Goal: Task Accomplishment & Management: Manage account settings

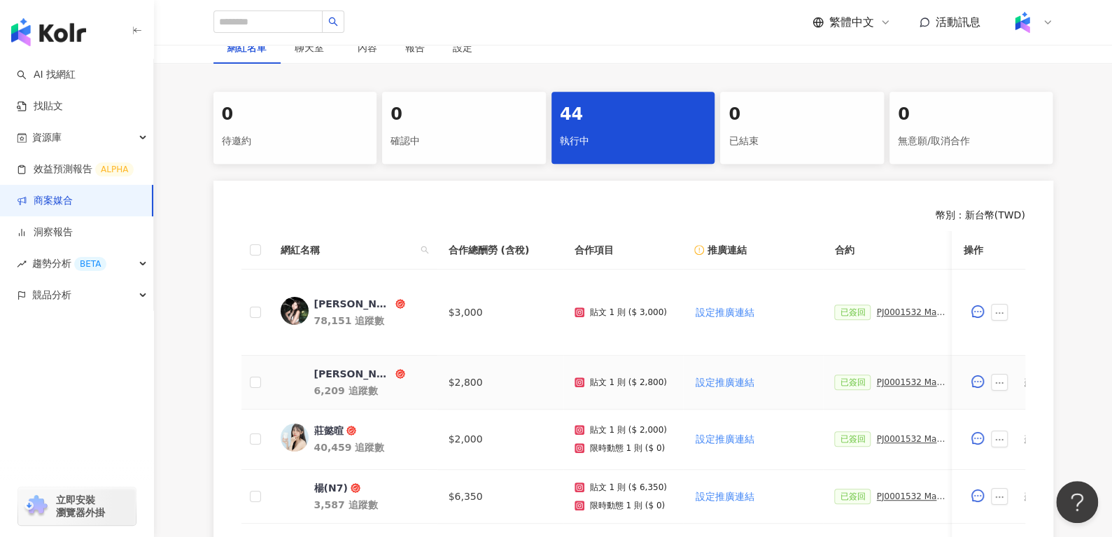
scroll to position [253, 0]
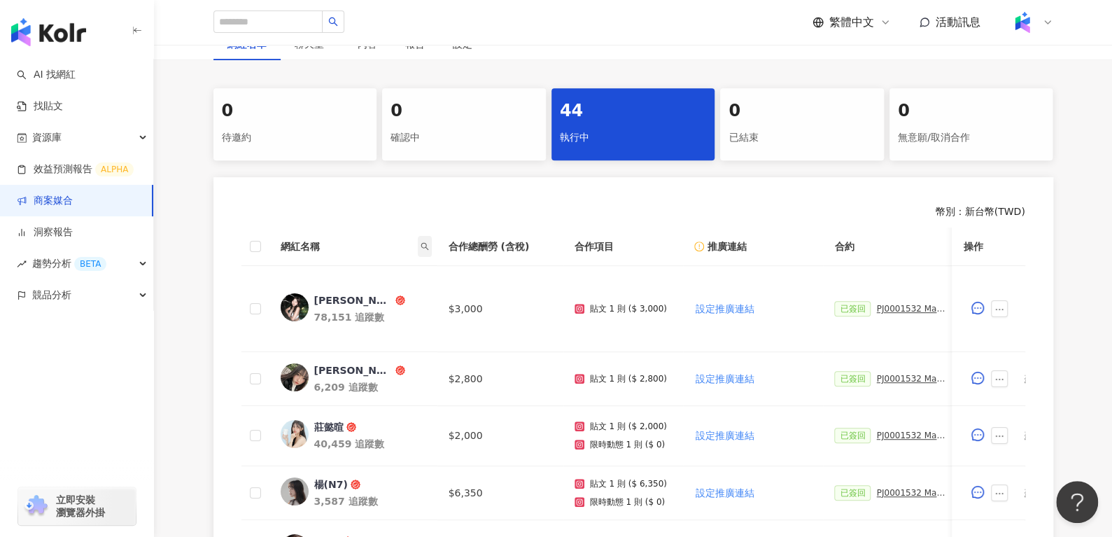
click at [423, 247] on icon "search" at bounding box center [425, 246] width 8 height 8
click at [397, 271] on input "text" at bounding box center [361, 275] width 132 height 22
paste input "***"
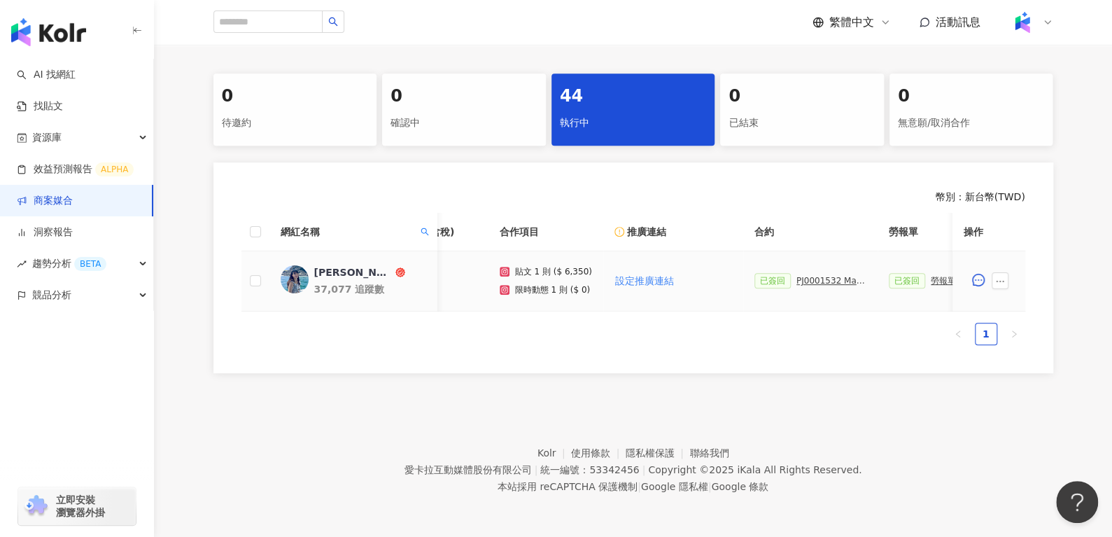
scroll to position [0, 0]
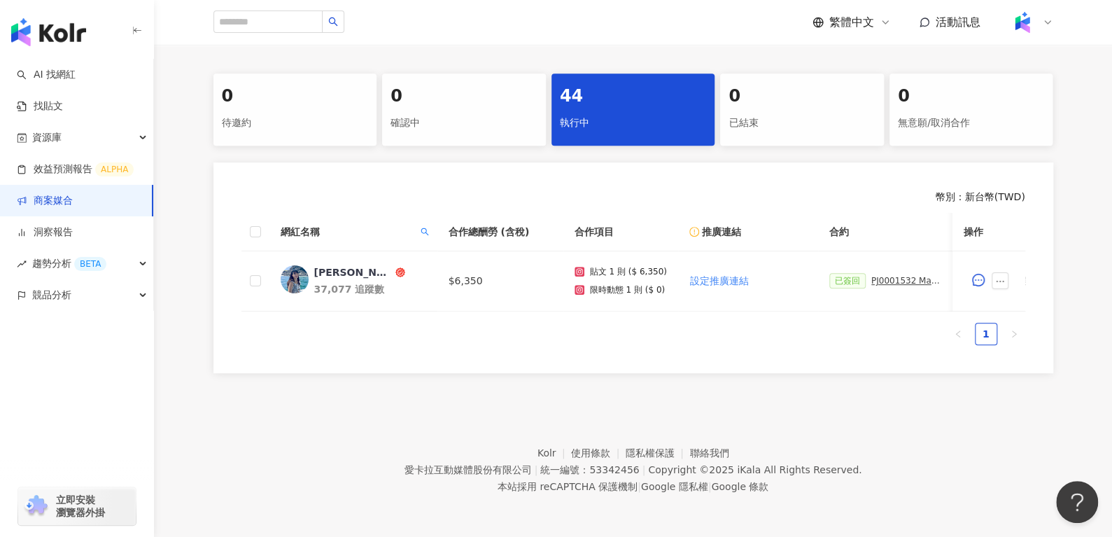
click at [419, 213] on th "網紅名稱" at bounding box center [353, 232] width 168 height 38
click at [422, 227] on icon "search" at bounding box center [425, 231] width 8 height 8
click at [269, 269] on body "AI 找網紅 找貼文 資源庫 效益預測報告 ALPHA 商案媒合 洞察報告 趨勢分析 BETA 競品分析 立即安裝 瀏覽器外掛 繁體中文 活動訊息 活動列表 …" at bounding box center [556, 0] width 1112 height 537
paste input "text"
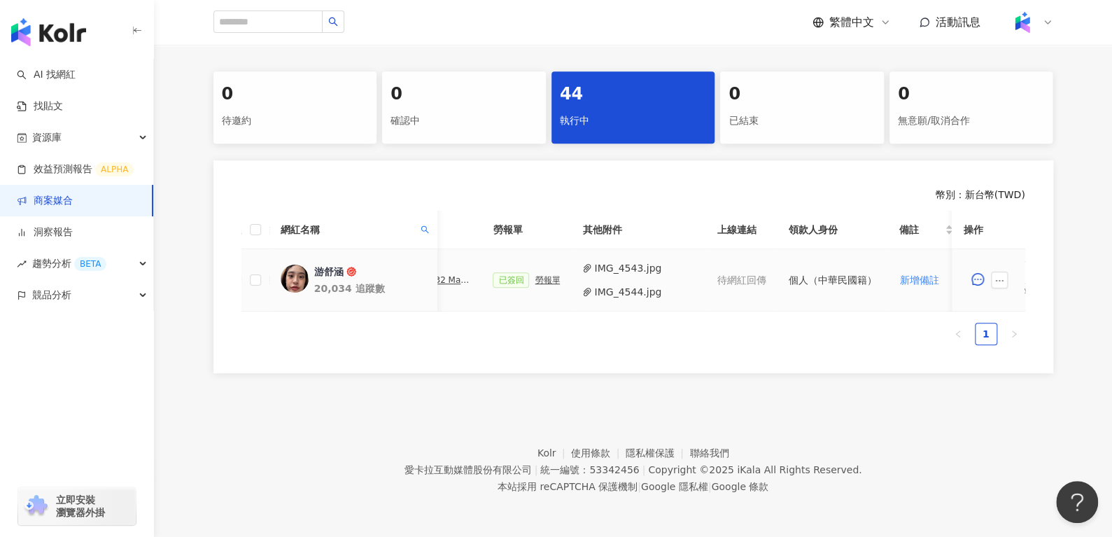
scroll to position [0, 476]
click at [423, 226] on span at bounding box center [424, 229] width 14 height 21
drag, startPoint x: 392, startPoint y: 253, endPoint x: 182, endPoint y: 299, distance: 215.1
paste input "text"
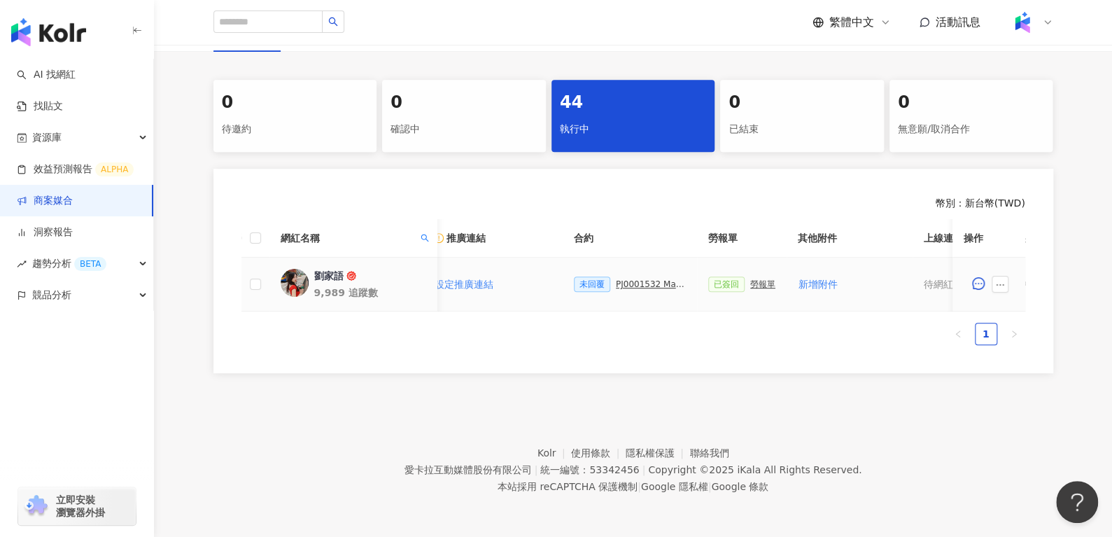
scroll to position [0, 249]
click at [428, 227] on span at bounding box center [424, 237] width 14 height 21
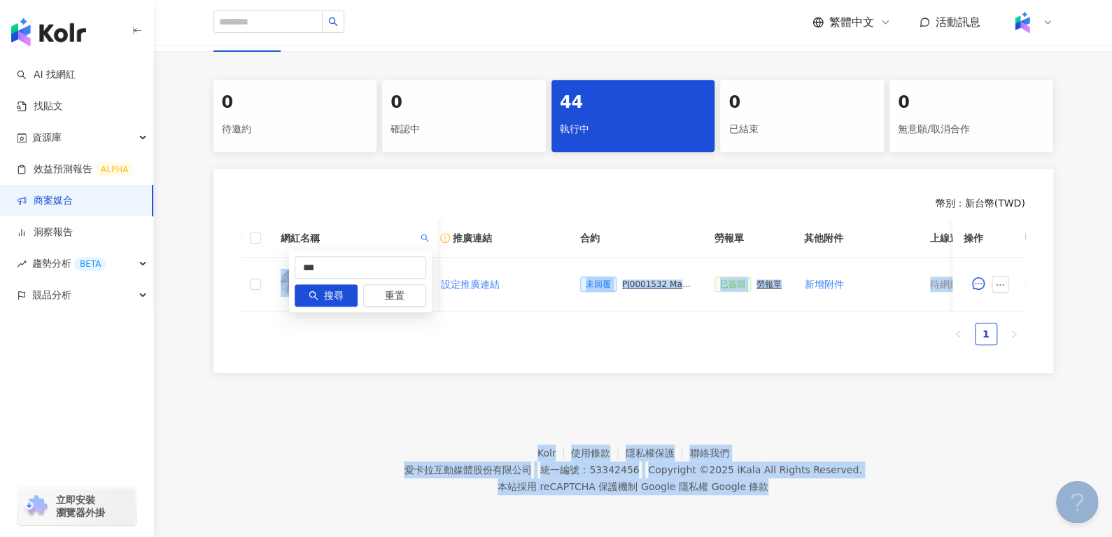
drag, startPoint x: 379, startPoint y: 269, endPoint x: 253, endPoint y: 264, distance: 126.0
click at [254, 264] on body "AI 找網紅 找貼文 資源庫 效益預測報告 ALPHA 商案媒合 洞察報告 趨勢分析 BETA 競品分析 立即安裝 瀏覽器外掛 繁體中文 活動訊息 活動列表 …" at bounding box center [556, 6] width 1112 height 537
click at [376, 264] on input "***" at bounding box center [361, 267] width 132 height 22
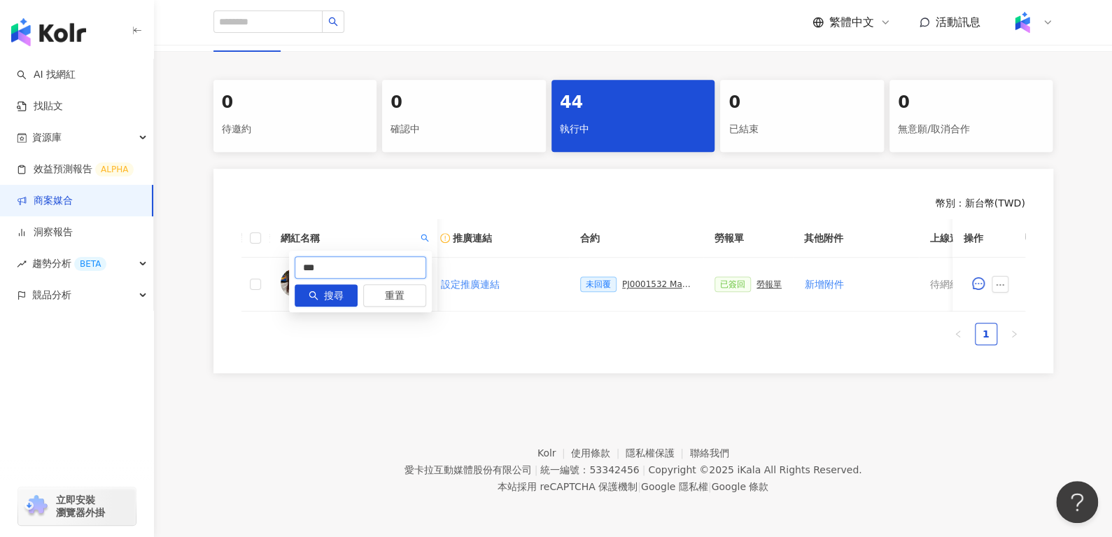
click at [376, 264] on input "***" at bounding box center [361, 267] width 132 height 22
type input "*"
paste input "***"
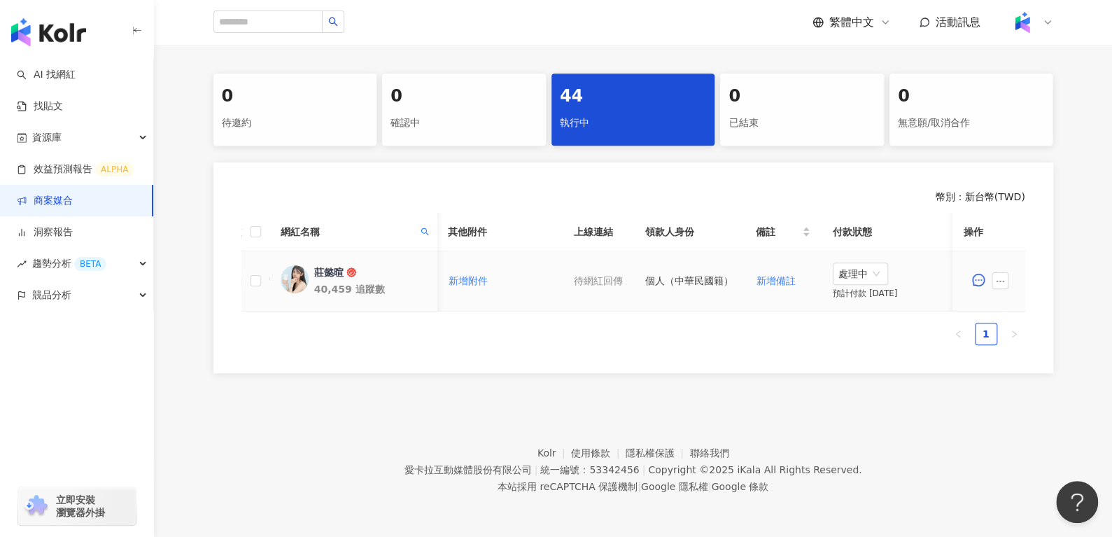
scroll to position [0, 428]
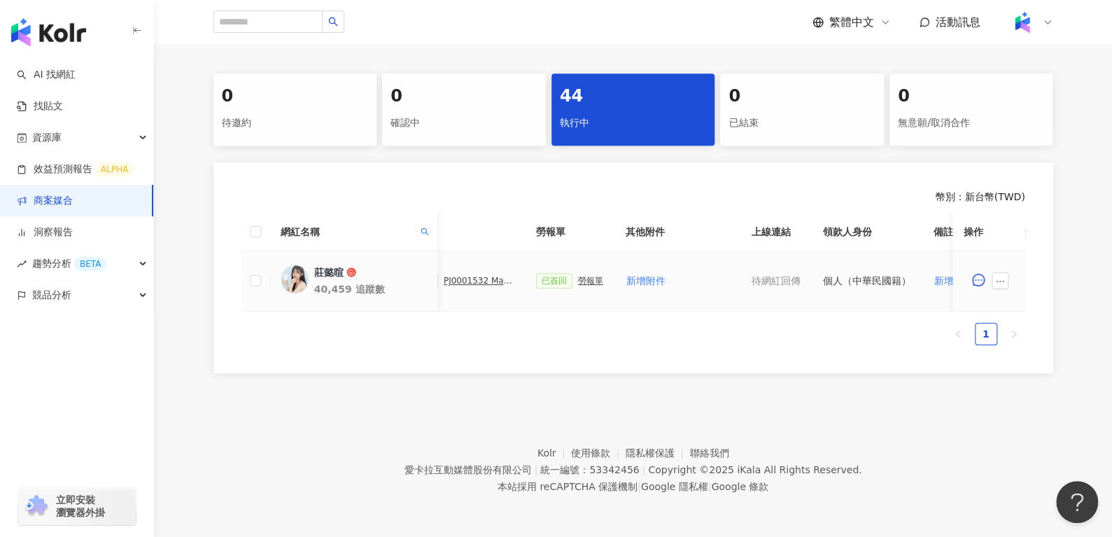
click at [578, 276] on div "勞報單" at bounding box center [590, 281] width 25 height 10
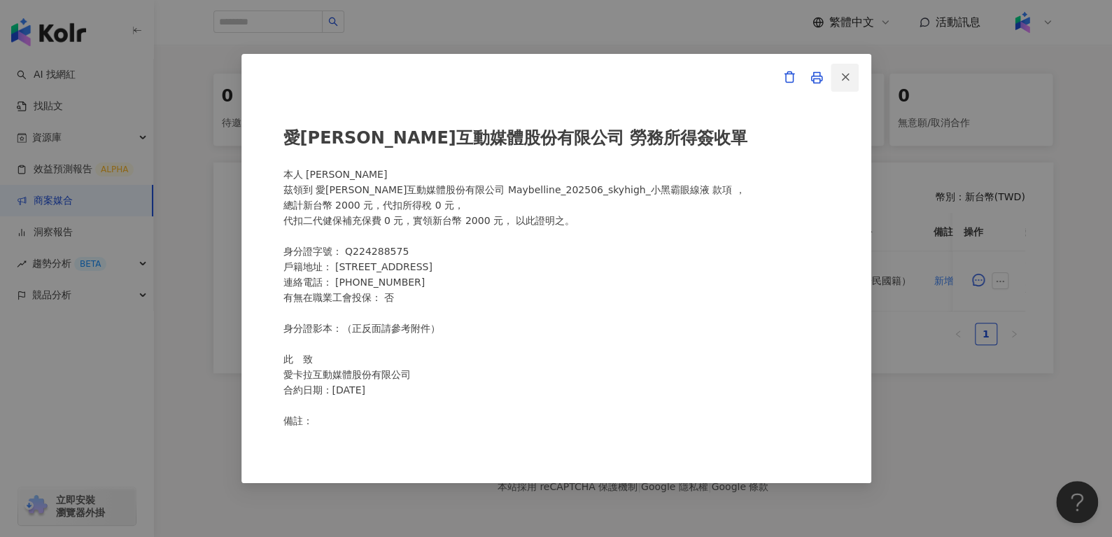
click at [837, 82] on button "button" at bounding box center [845, 78] width 28 height 28
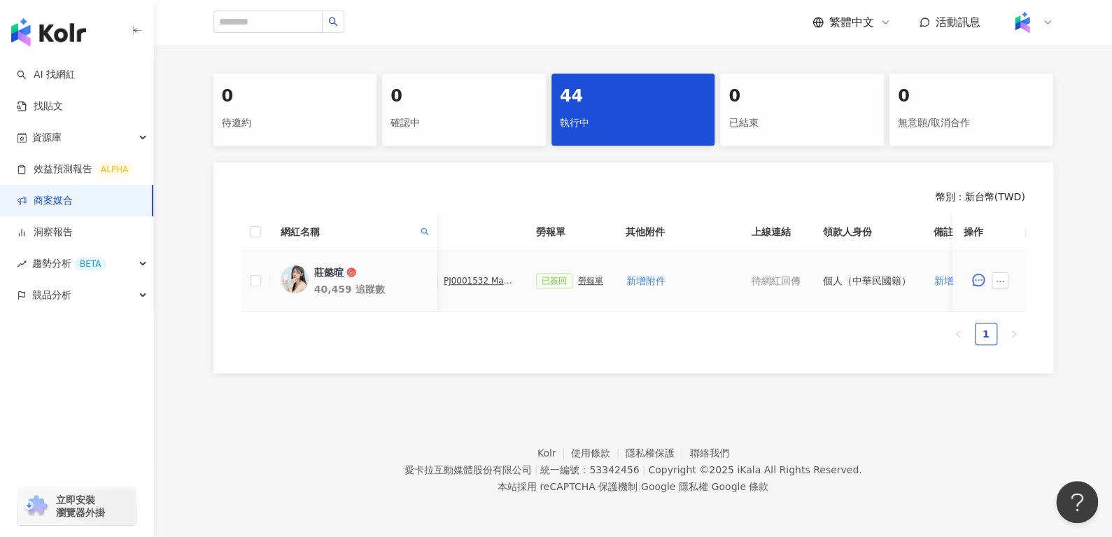
click at [481, 276] on div "PJ0001532 Maybelline_202506_skyhigh_小黑霸眼線液_活動確認單_取消費用" at bounding box center [479, 281] width 70 height 10
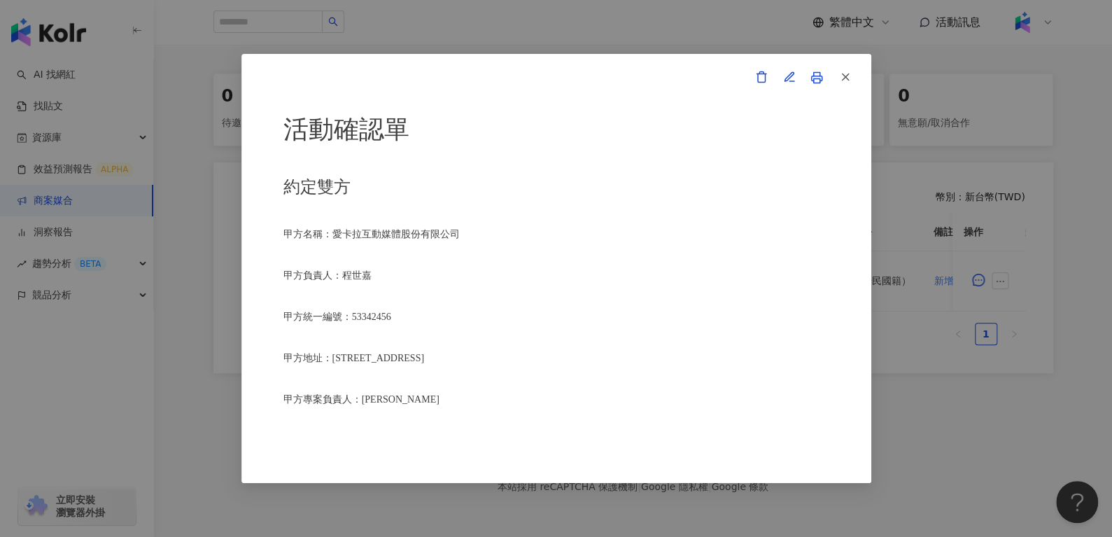
scroll to position [1181, 0]
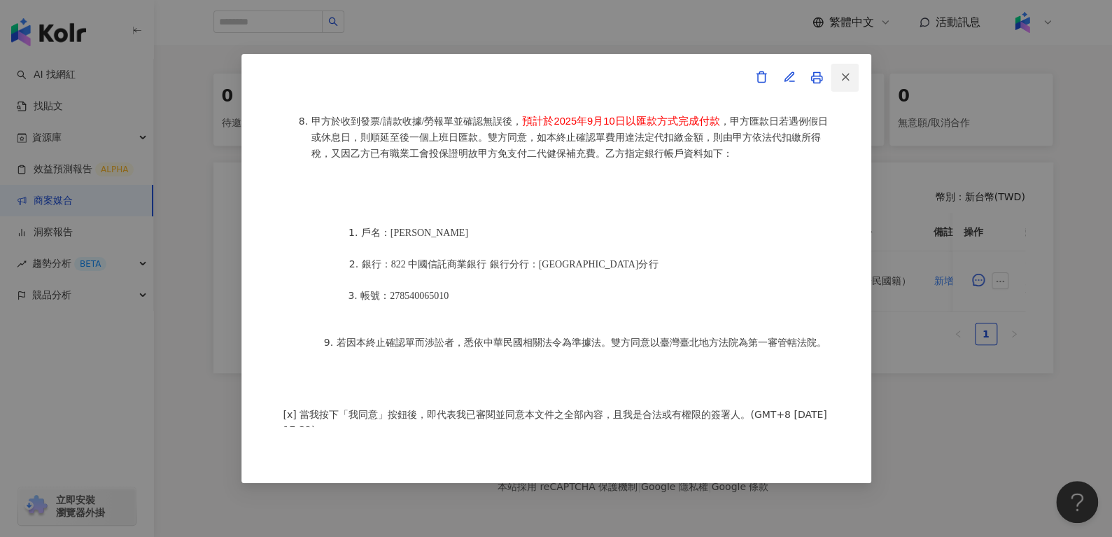
click at [851, 66] on button "button" at bounding box center [845, 78] width 28 height 28
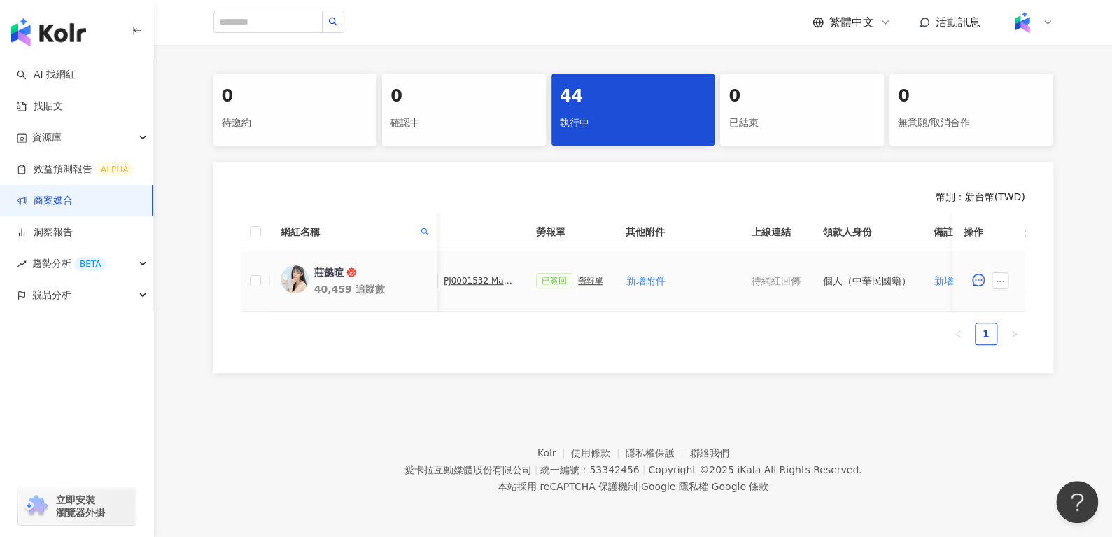
scroll to position [0, 605]
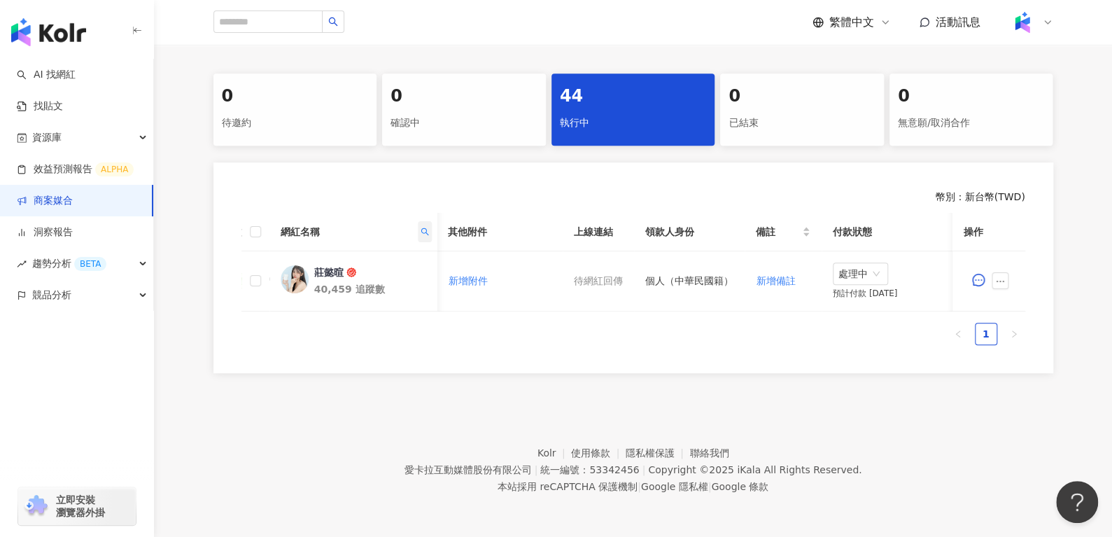
click at [417, 226] on span at bounding box center [424, 231] width 14 height 21
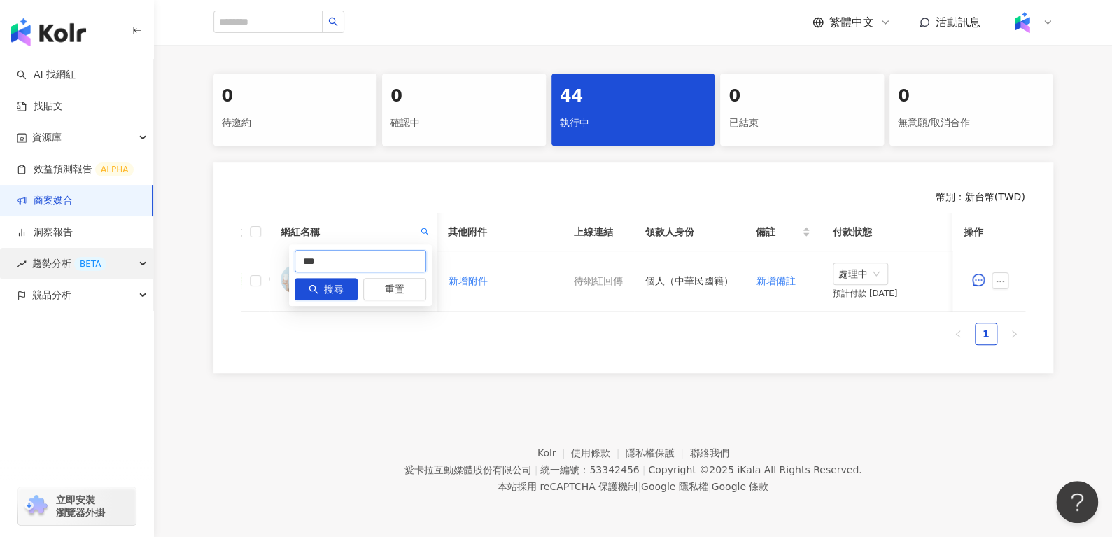
drag, startPoint x: 346, startPoint y: 256, endPoint x: 146, endPoint y: 274, distance: 200.2
click at [146, 269] on body "AI 找網紅 找貼文 資源庫 效益預測報告 ALPHA 商案媒合 洞察報告 趨勢分析 BETA 競品分析 立即安裝 瀏覽器外掛 繁體中文 活動訊息 活動列表 …" at bounding box center [556, 0] width 1112 height 537
type input "*"
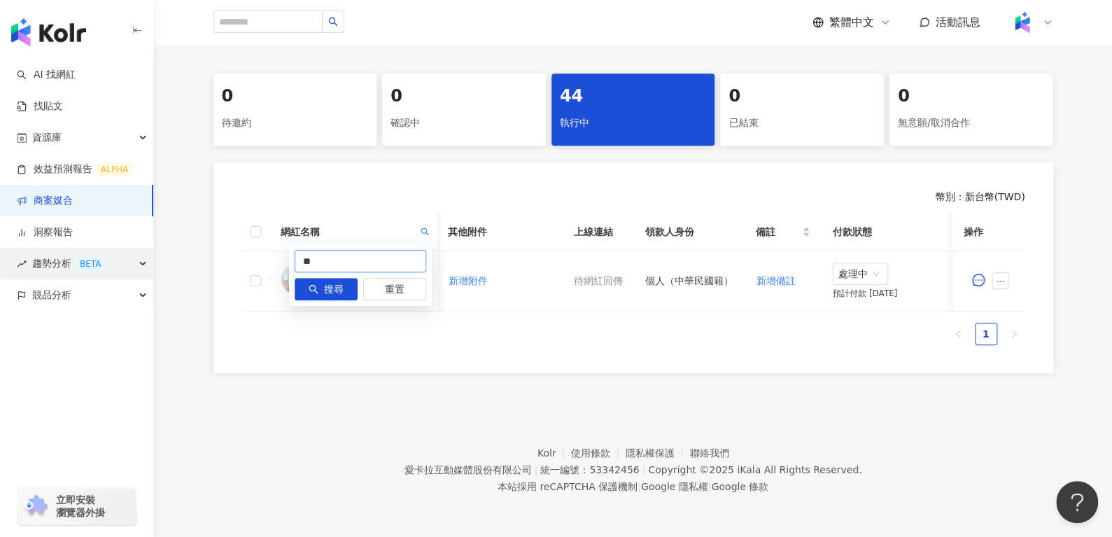
type input "**"
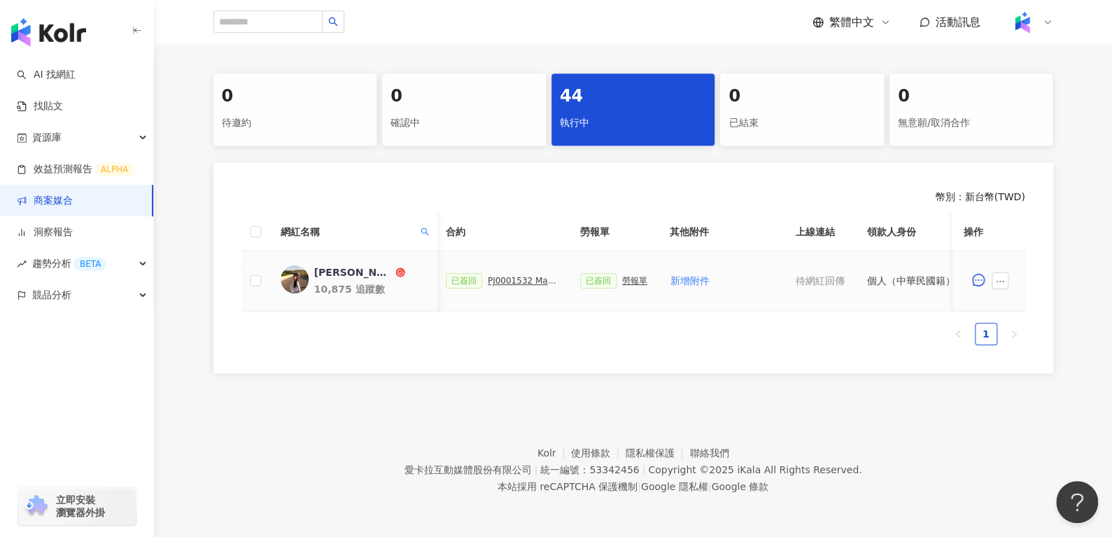
scroll to position [0, 383]
click at [424, 222] on span at bounding box center [424, 231] width 14 height 21
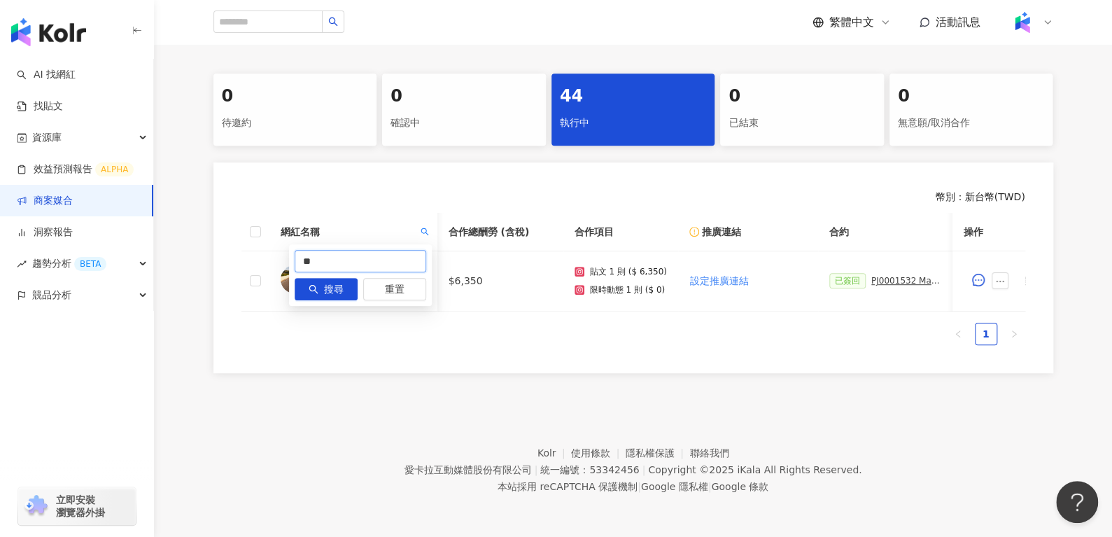
drag, startPoint x: 366, startPoint y: 251, endPoint x: 162, endPoint y: 241, distance: 204.5
click at [162, 241] on body "AI 找網紅 找貼文 資源庫 效益預測報告 ALPHA 商案媒合 洞察報告 趨勢分析 BETA 競品分析 立即安裝 瀏覽器外掛 繁體中文 活動訊息 活動列表 …" at bounding box center [556, 0] width 1112 height 537
type input "*"
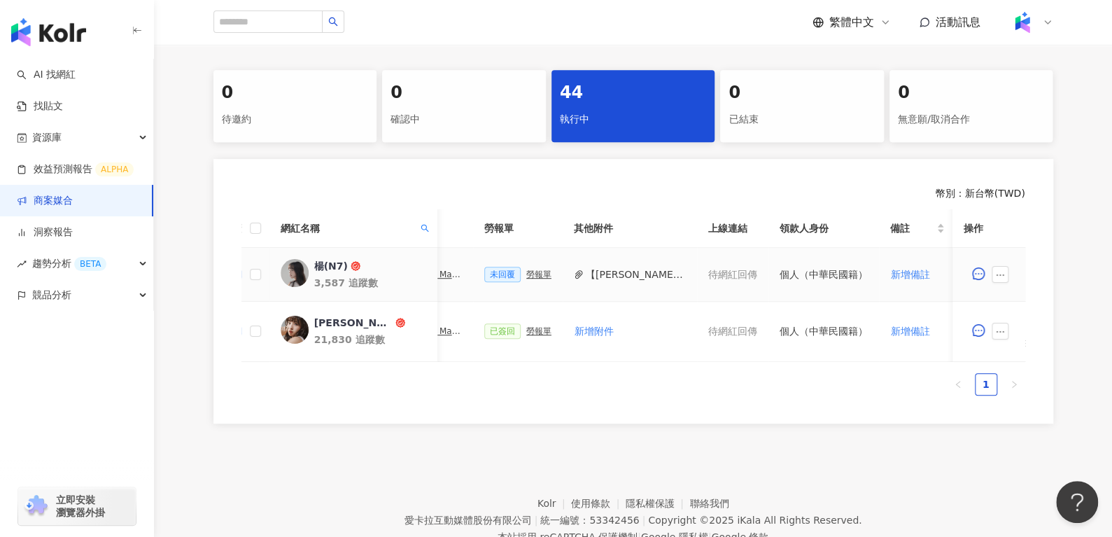
scroll to position [0, 614]
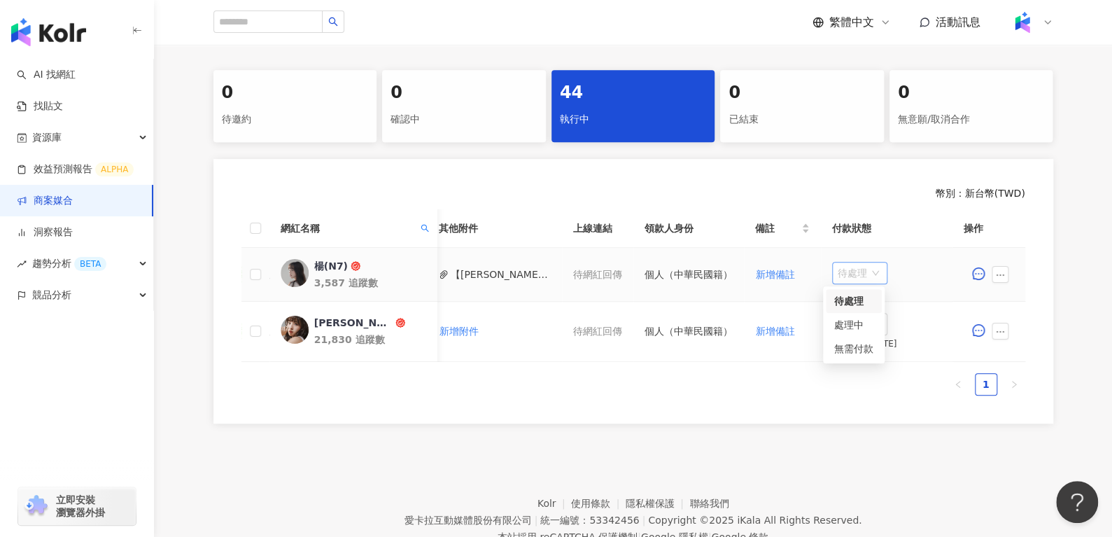
click at [838, 271] on span "待處理" at bounding box center [860, 272] width 44 height 21
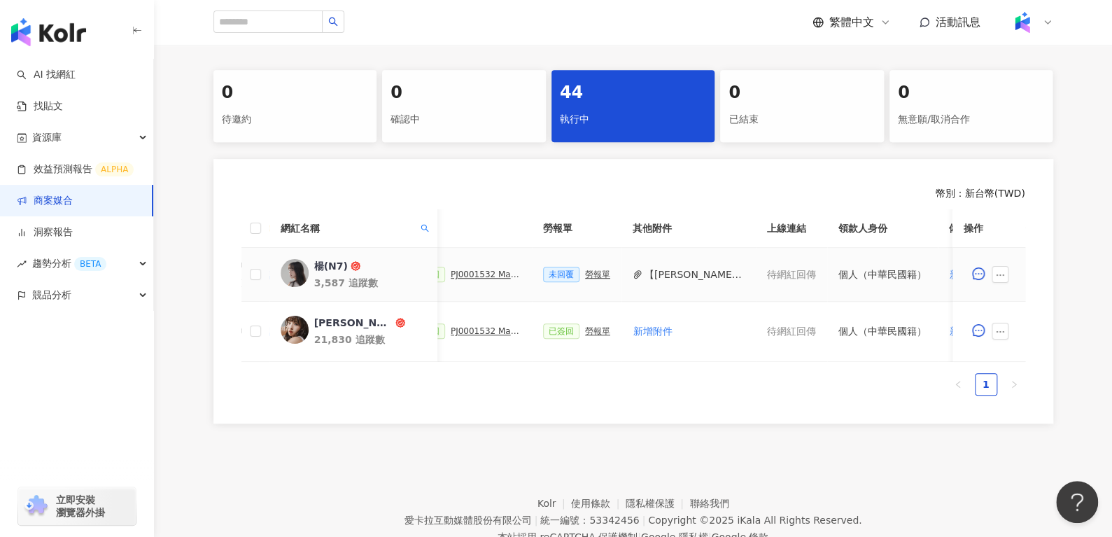
click at [653, 271] on button "【[PERSON_NAME](N7)簽回】勞務所得簽收單_MAYBELLINE_202506_skyhigh_小黑霸眼線液.pdf" at bounding box center [694, 274] width 100 height 15
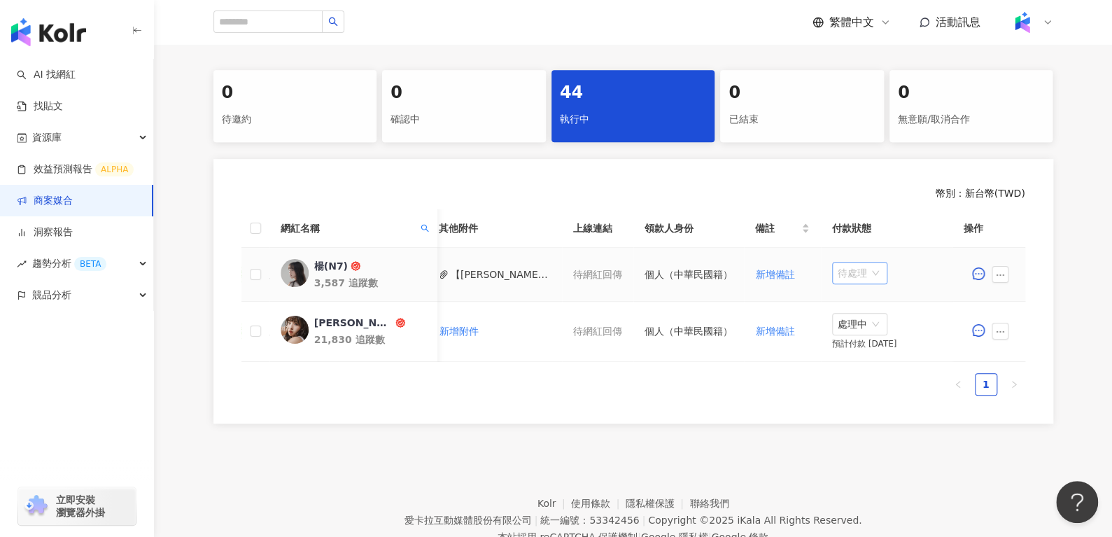
click at [844, 267] on span "待處理" at bounding box center [860, 272] width 44 height 21
click at [835, 327] on div "處理中" at bounding box center [853, 324] width 39 height 15
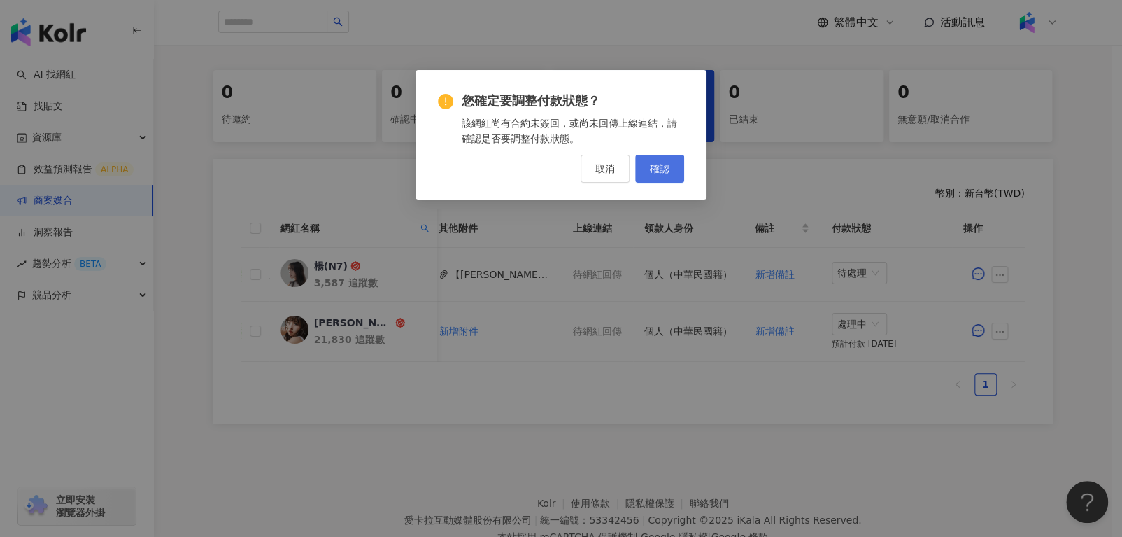
click at [647, 164] on button "確認" at bounding box center [659, 169] width 49 height 28
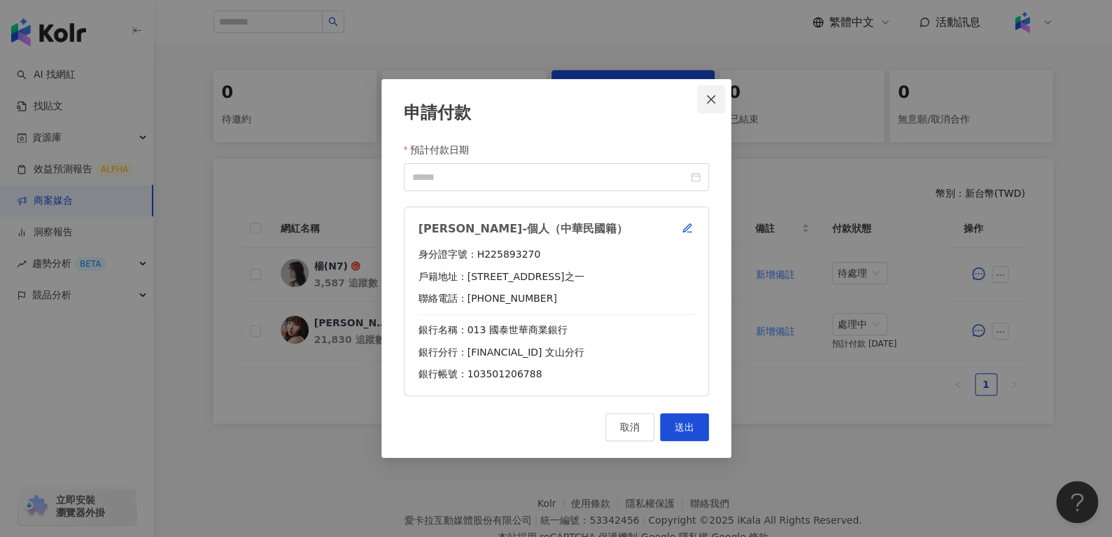
click at [712, 87] on button "Close" at bounding box center [711, 99] width 28 height 28
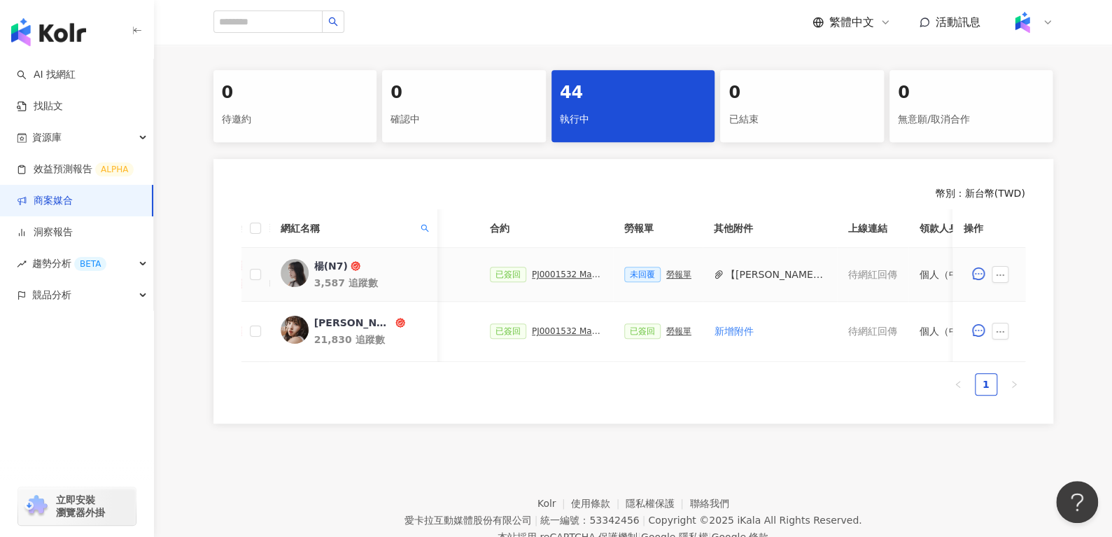
scroll to position [0, 309]
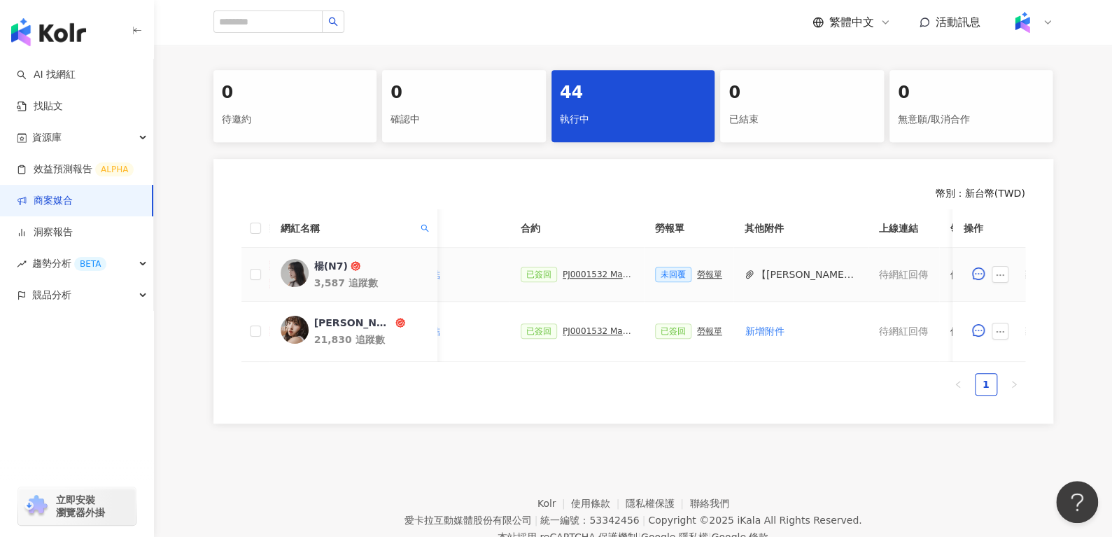
click at [584, 281] on td "已簽回 PJ0001532 Maybelline_202506_skyhigh_小黑霸眼線液" at bounding box center [576, 275] width 134 height 54
click at [577, 275] on div "PJ0001532 Maybelline_202506_skyhigh_小黑霸眼線液" at bounding box center [598, 274] width 70 height 10
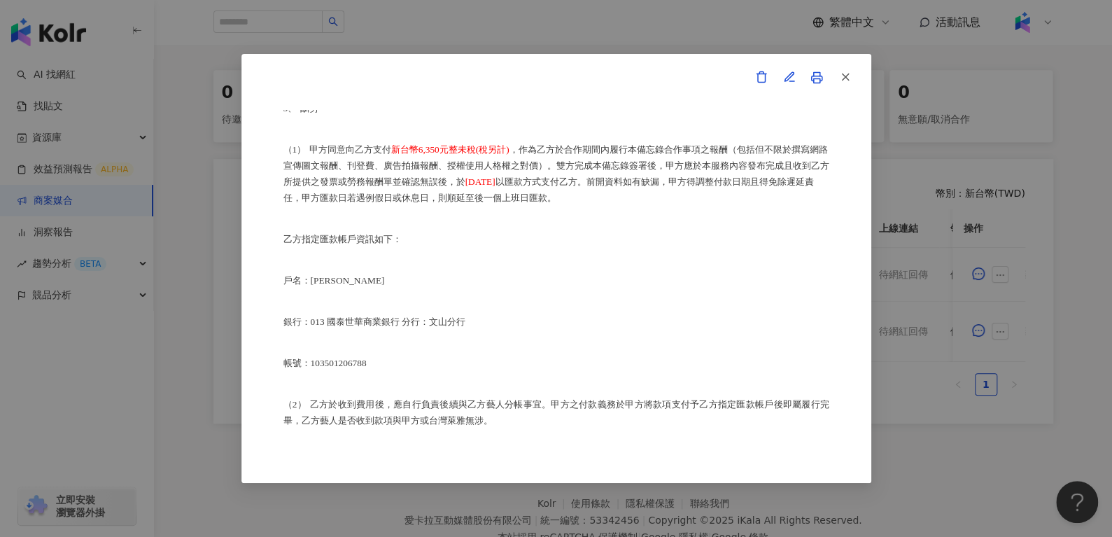
scroll to position [802, 0]
click at [849, 73] on button "button" at bounding box center [845, 78] width 28 height 28
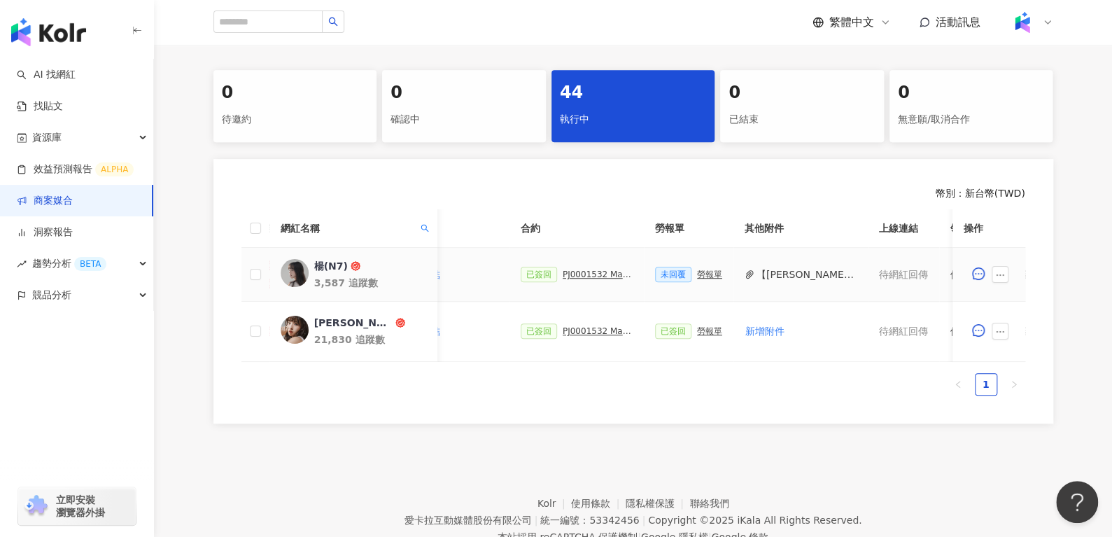
scroll to position [0, 614]
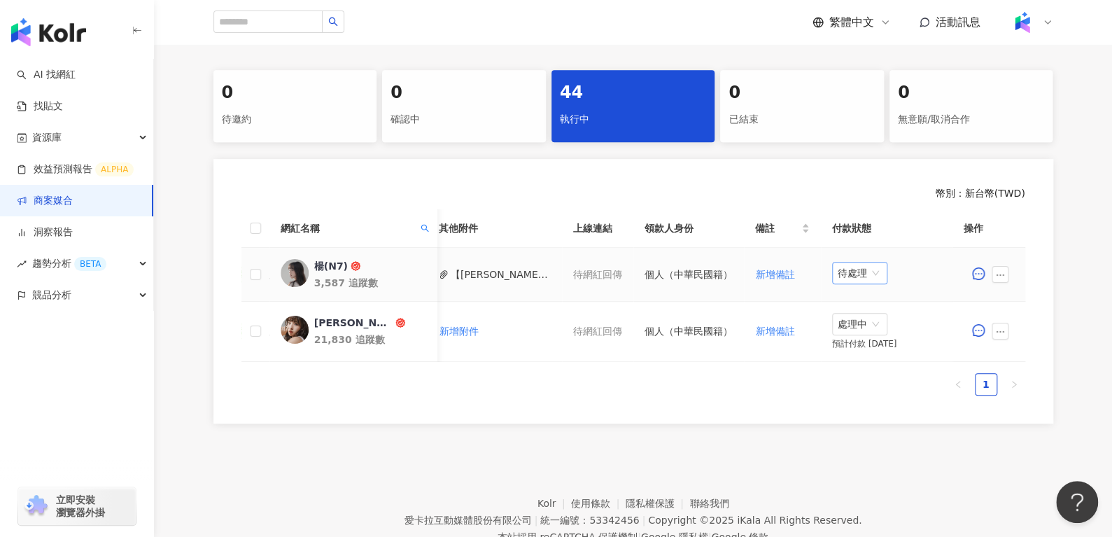
click at [840, 277] on span "待處理" at bounding box center [860, 272] width 44 height 21
click at [850, 328] on div "處理中" at bounding box center [853, 324] width 39 height 15
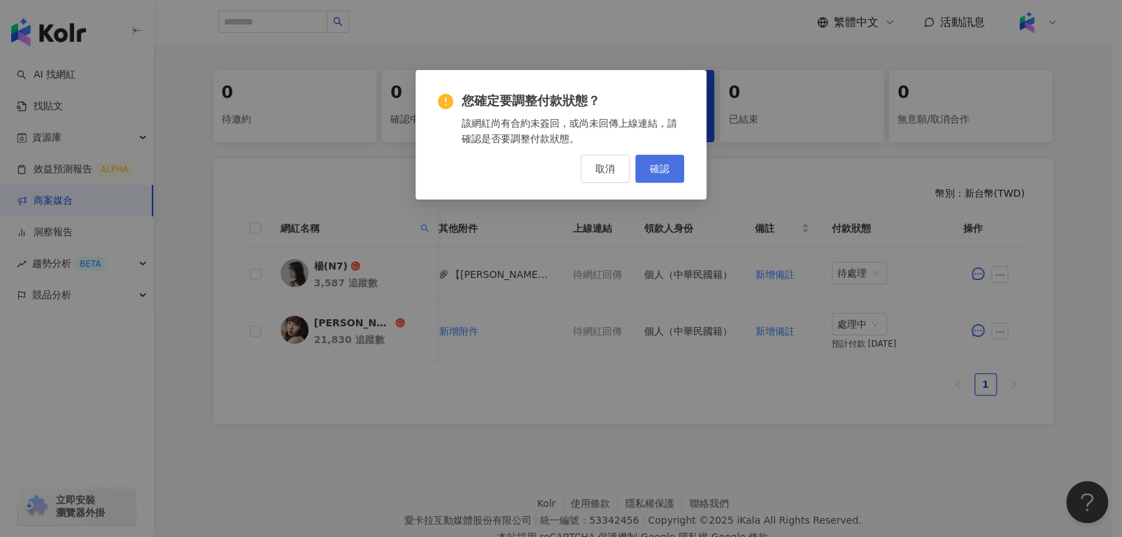
click at [659, 163] on span "確認" at bounding box center [660, 168] width 20 height 11
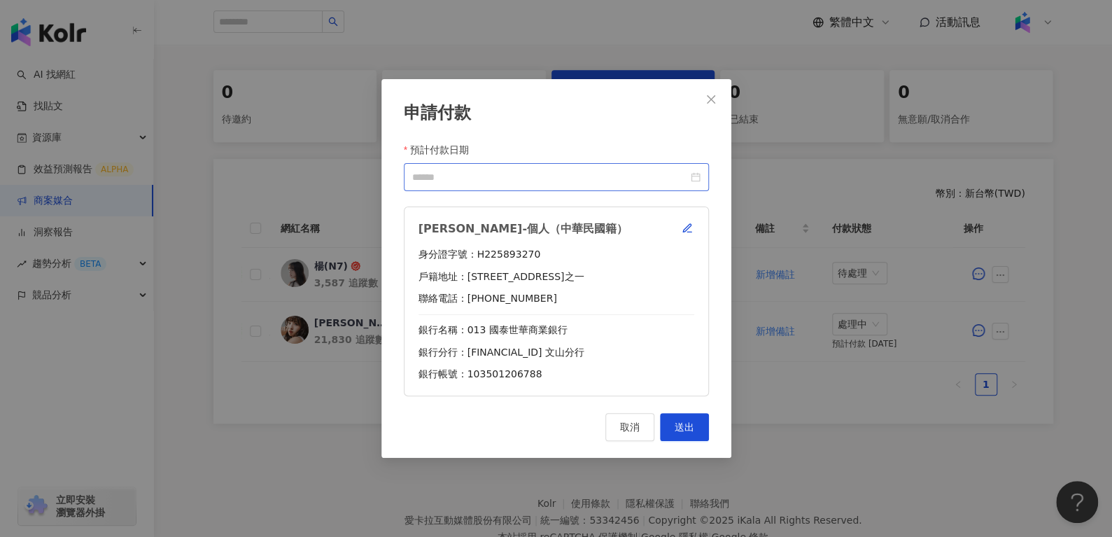
click at [698, 183] on div at bounding box center [556, 176] width 288 height 15
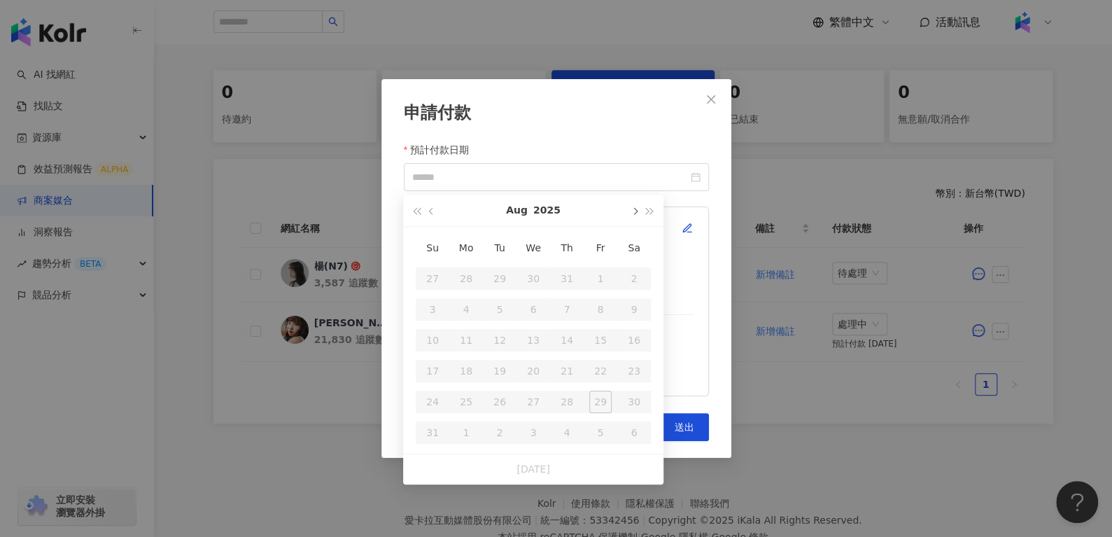
click at [634, 210] on span "button" at bounding box center [633, 211] width 7 height 7
type input "**********"
click at [530, 311] on div "10" at bounding box center [533, 309] width 22 height 22
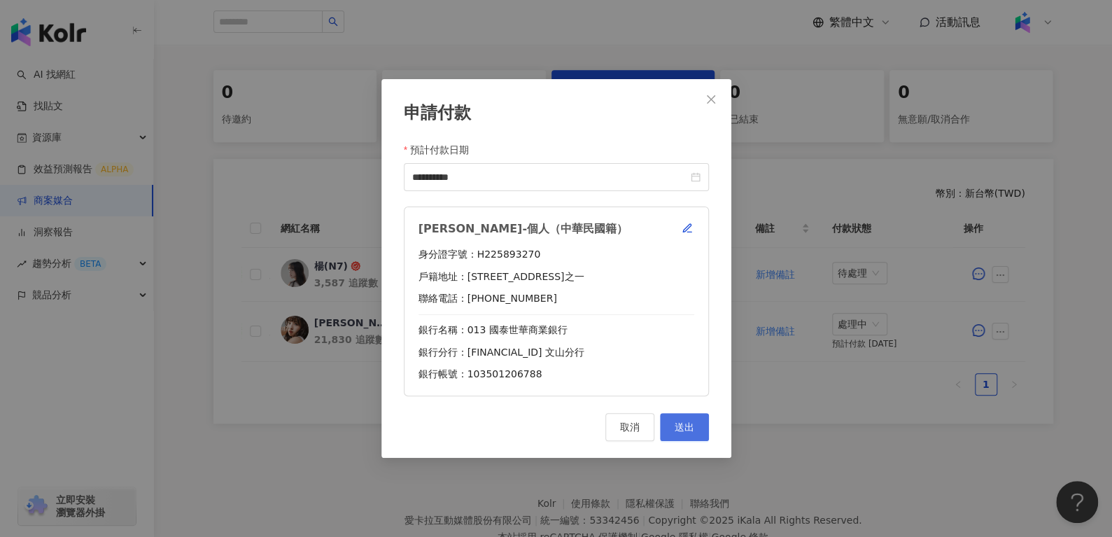
click at [689, 418] on button "送出" at bounding box center [684, 427] width 49 height 28
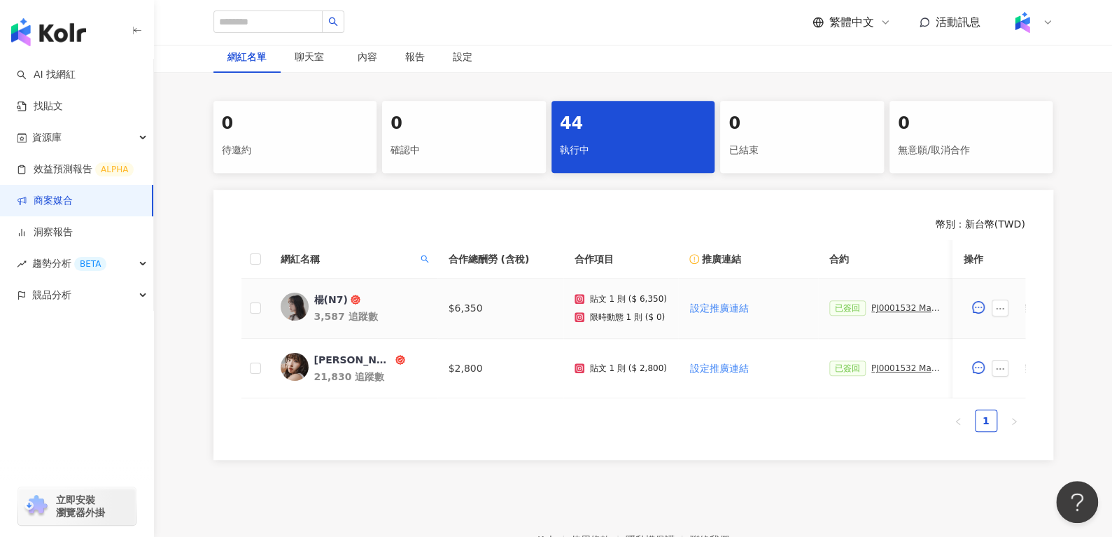
scroll to position [0, 0]
click at [413, 257] on span "網紅名稱" at bounding box center [348, 258] width 134 height 15
click at [421, 260] on icon "search" at bounding box center [425, 259] width 8 height 8
click at [379, 274] on div "* 搜尋 重置" at bounding box center [360, 302] width 143 height 62
drag, startPoint x: 379, startPoint y: 274, endPoint x: 374, endPoint y: 279, distance: 7.4
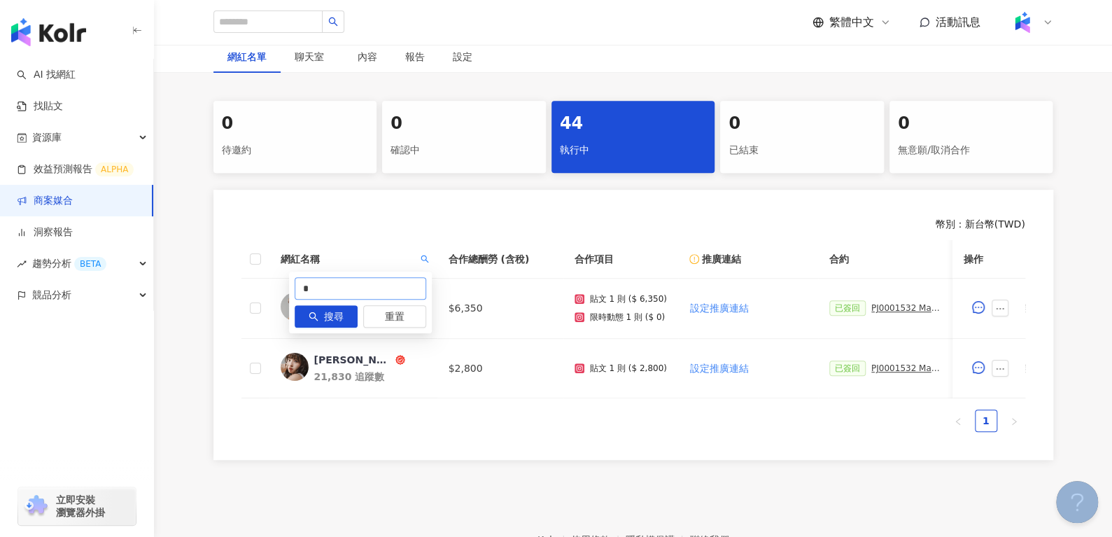
click at [374, 279] on div "* 搜尋 重置" at bounding box center [360, 302] width 143 height 62
click at [374, 279] on input "*" at bounding box center [361, 288] width 132 height 22
paste input "******"
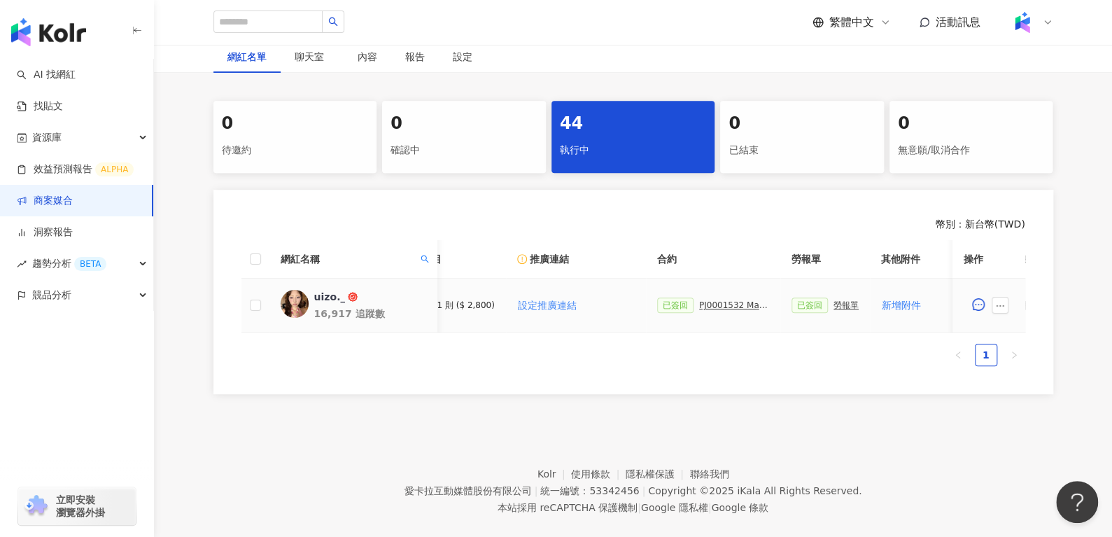
scroll to position [0, 173]
click at [726, 306] on div "PJ0001532 Maybelline_202506_skyhigh_小黑霸眼線液_萊雅合作備忘錄" at bounding box center [733, 305] width 70 height 10
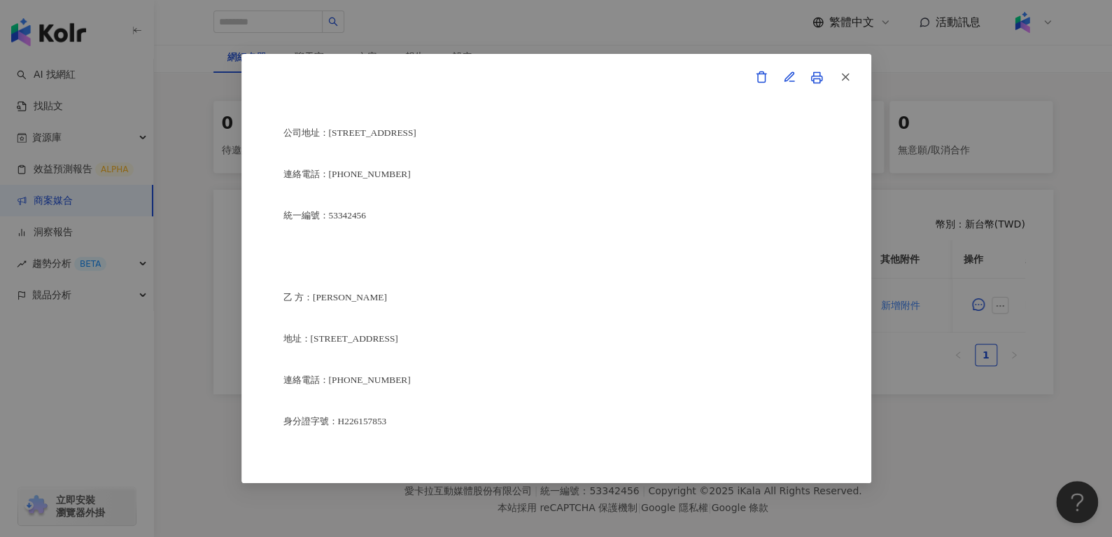
scroll to position [3399, 0]
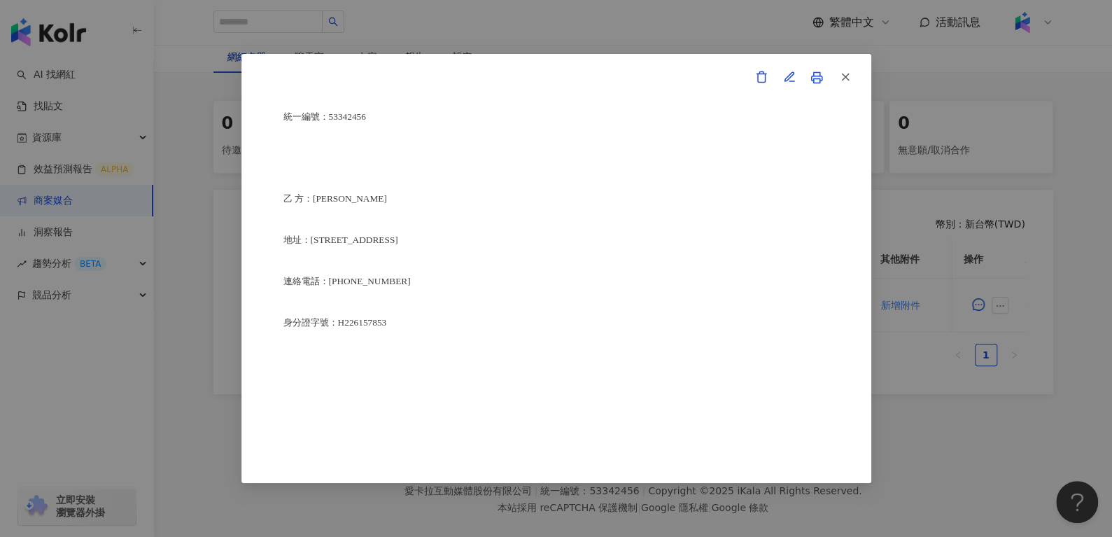
click at [842, 84] on span "button" at bounding box center [845, 76] width 13 height 15
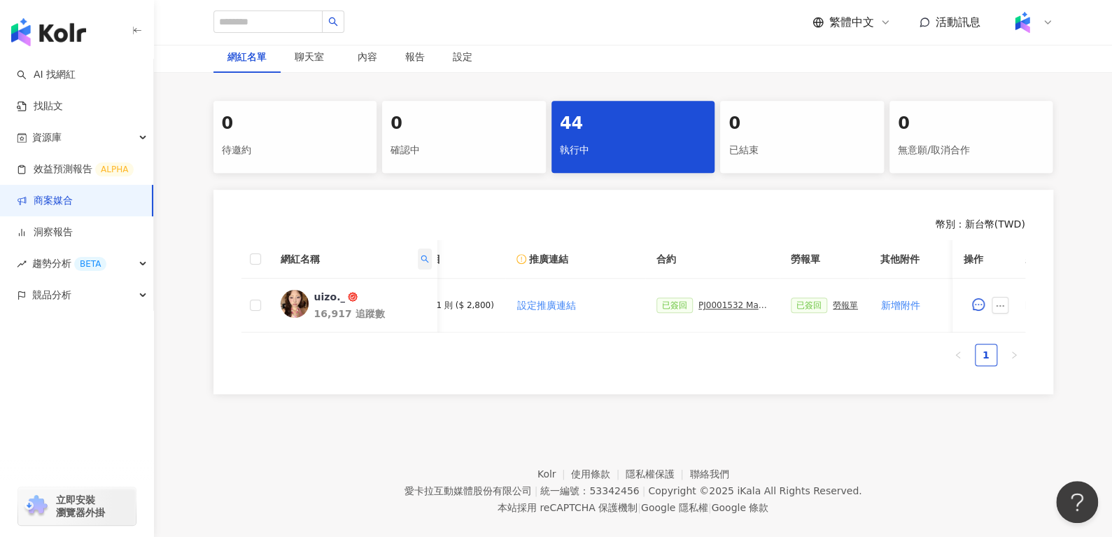
click at [428, 248] on span at bounding box center [424, 258] width 14 height 21
drag, startPoint x: 369, startPoint y: 298, endPoint x: 262, endPoint y: 300, distance: 107.1
click at [276, 296] on body "AI 找網紅 找貼文 資源庫 效益預測報告 ALPHA 商案媒合 洞察報告 趨勢分析 BETA 競品分析 立即安裝 瀏覽器外掛 繁體中文 活動訊息 活動列表 …" at bounding box center [556, 27] width 1112 height 537
paste input "**********"
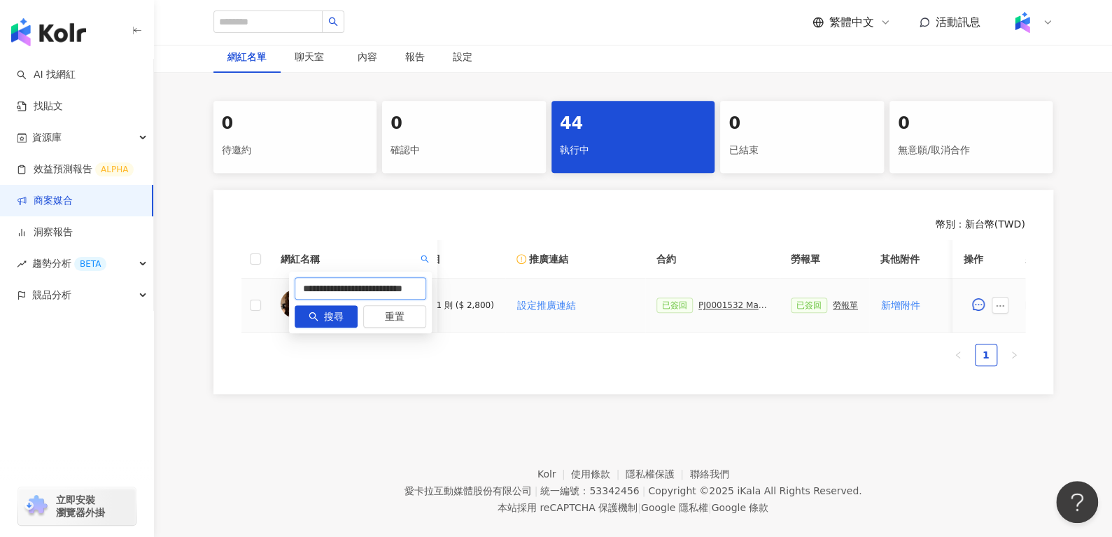
scroll to position [0, 13]
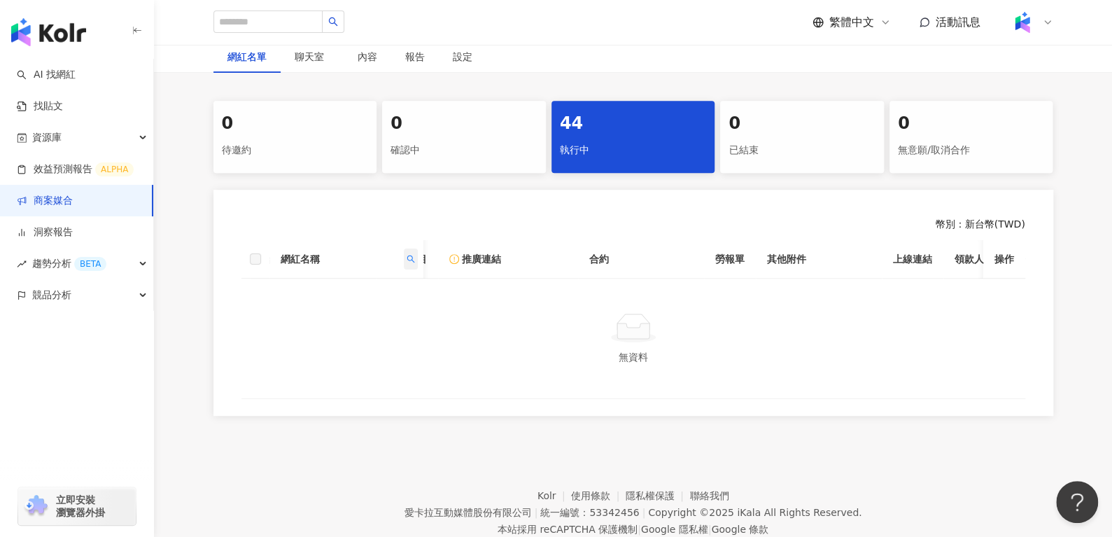
click at [414, 257] on icon "search" at bounding box center [410, 259] width 8 height 8
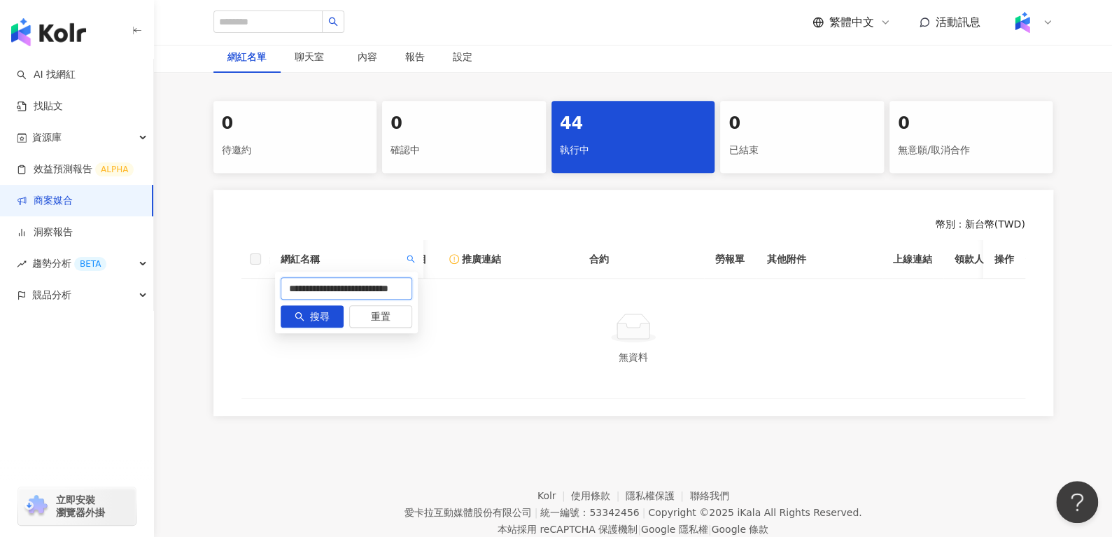
click at [355, 290] on input "**********" at bounding box center [347, 288] width 132 height 22
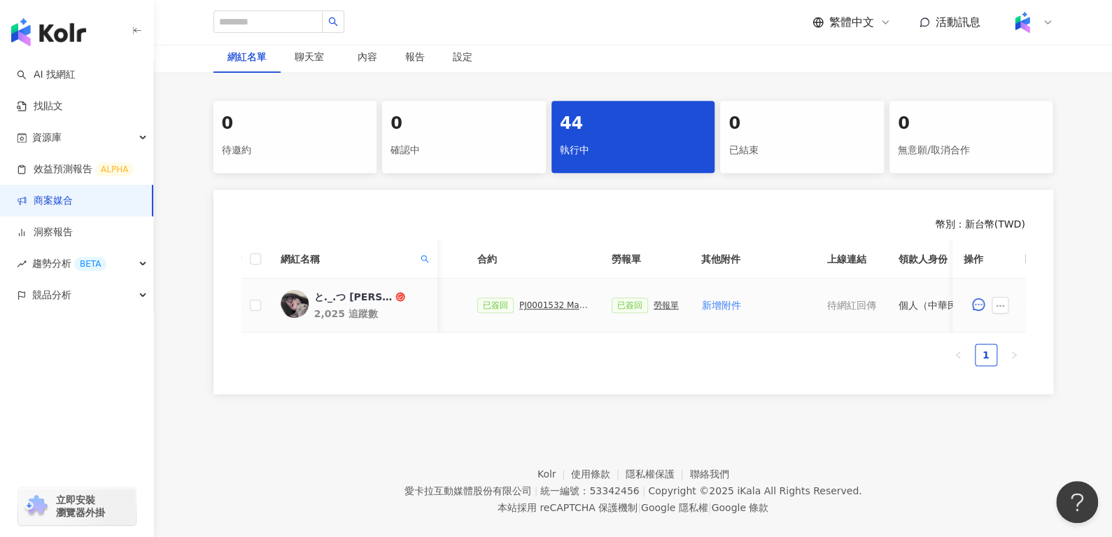
scroll to position [0, 350]
click at [541, 306] on div "PJ0001532 Maybelline_202506_skyhigh_小黑霸眼線液_萊雅合作備忘錄" at bounding box center [556, 305] width 70 height 10
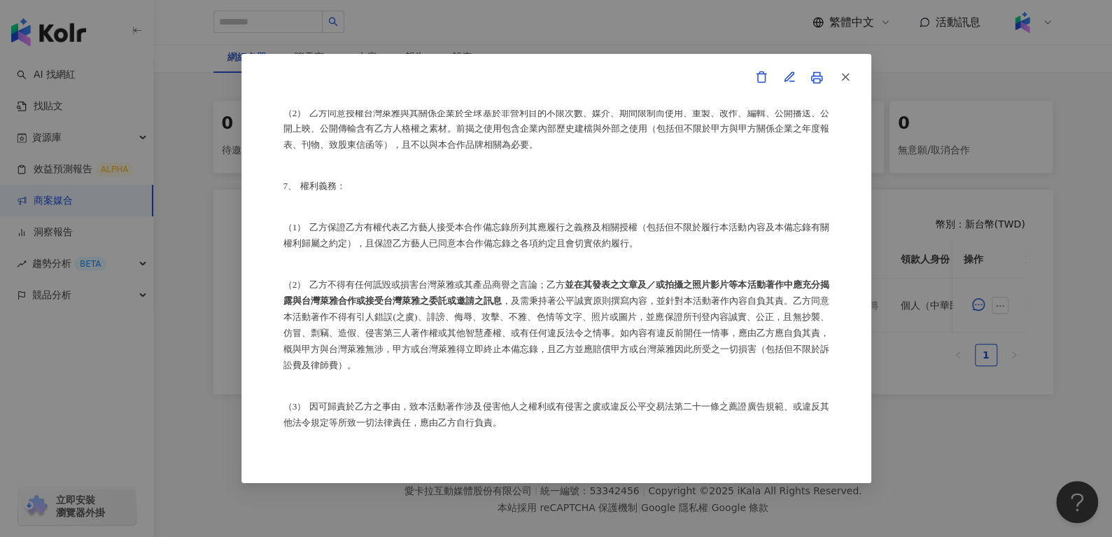
scroll to position [19547, 0]
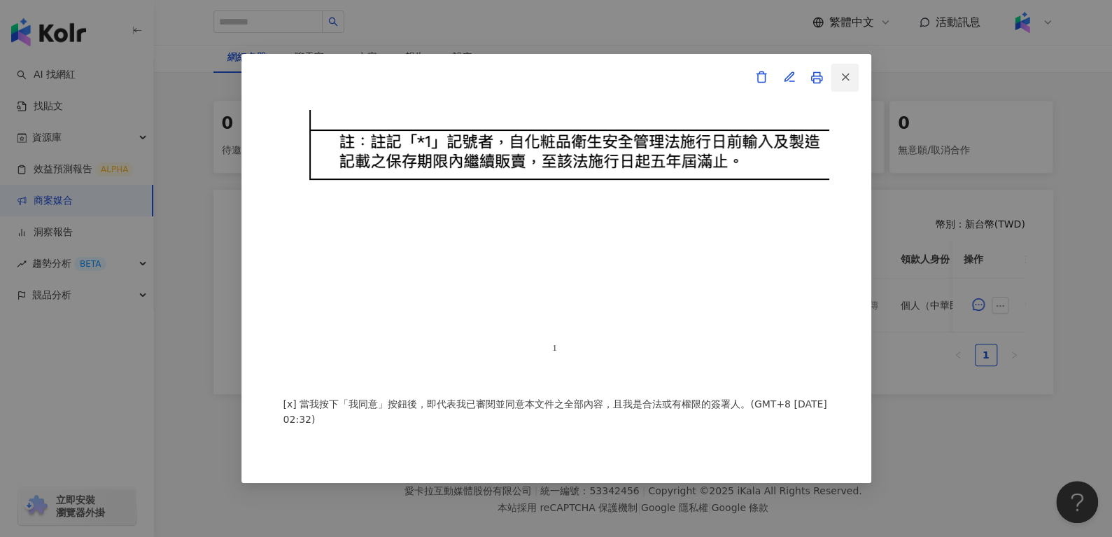
click at [841, 83] on icon "button" at bounding box center [845, 77] width 13 height 13
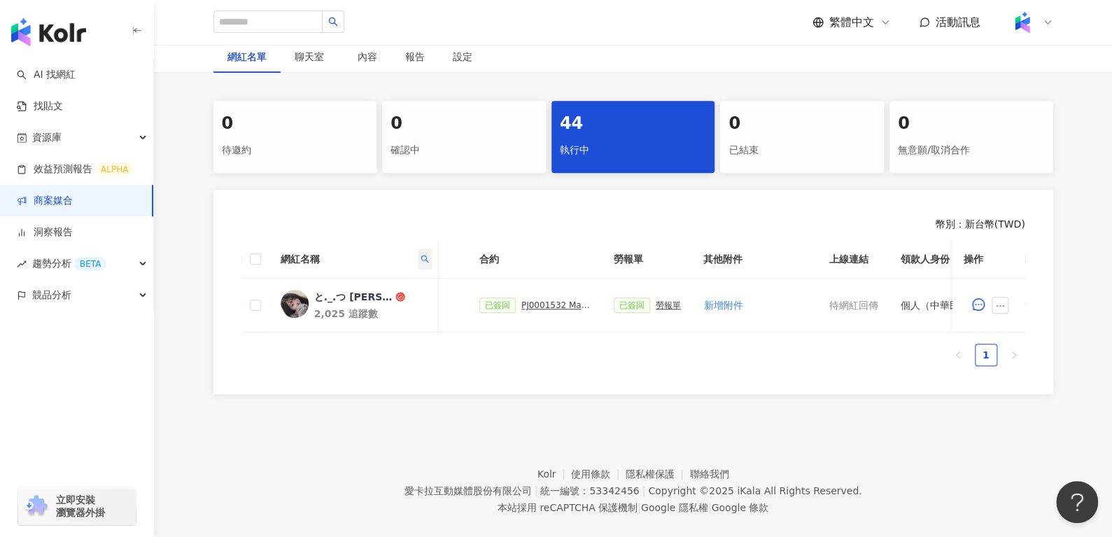
click at [425, 252] on span at bounding box center [424, 258] width 14 height 21
drag, startPoint x: 363, startPoint y: 283, endPoint x: 176, endPoint y: 330, distance: 192.6
click at [176, 296] on body "AI 找網紅 找貼文 資源庫 效益預測報告 ALPHA 商案媒合 洞察報告 趨勢分析 BETA 競品分析 立即安裝 瀏覽器外掛 繁體中文 活動訊息 活動列表 …" at bounding box center [556, 27] width 1112 height 537
type input "*"
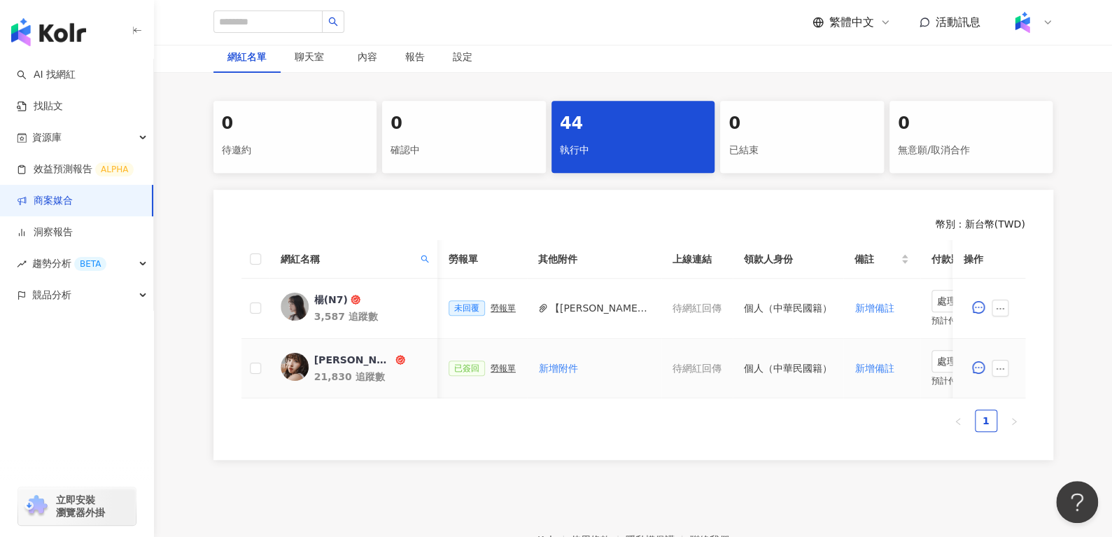
scroll to position [0, 437]
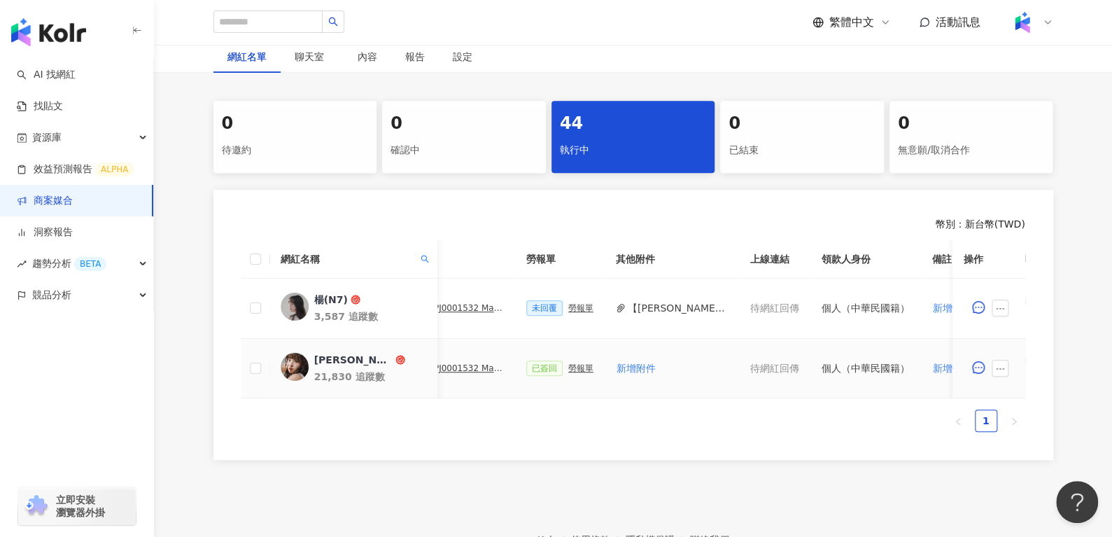
click at [568, 370] on div "勞報單" at bounding box center [580, 368] width 25 height 10
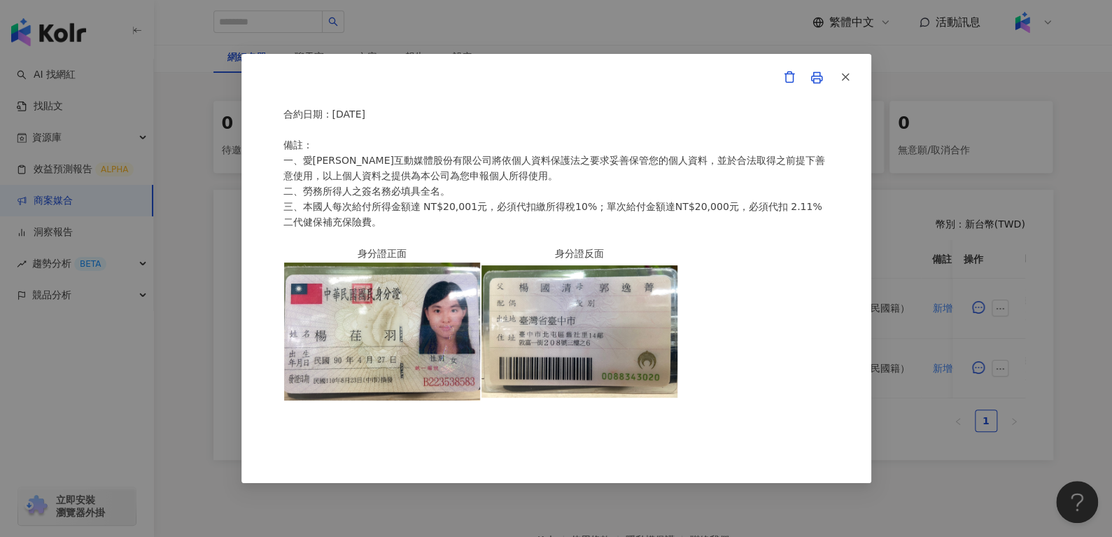
scroll to position [311, 0]
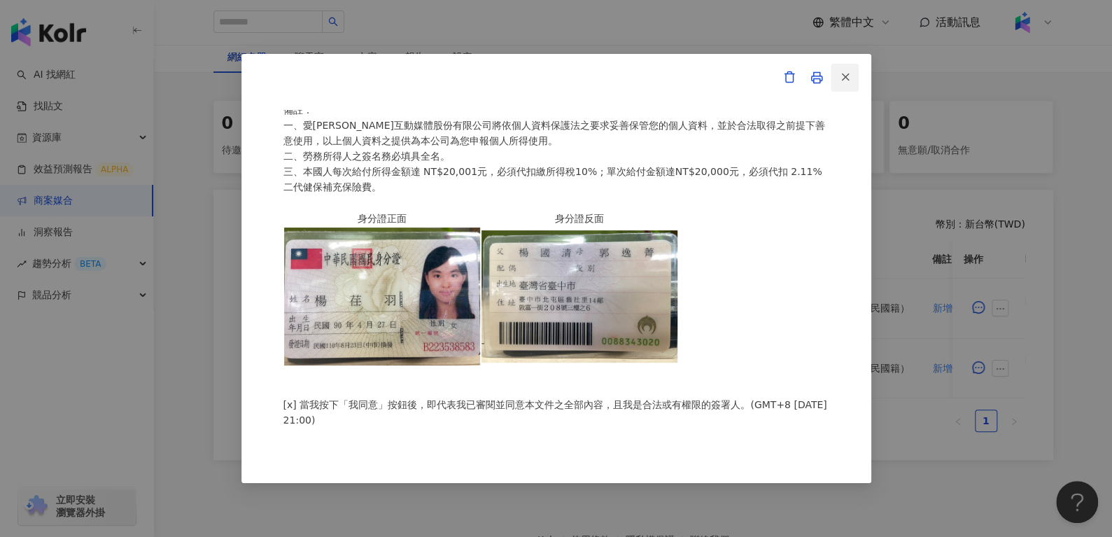
click at [852, 73] on button "button" at bounding box center [845, 78] width 28 height 28
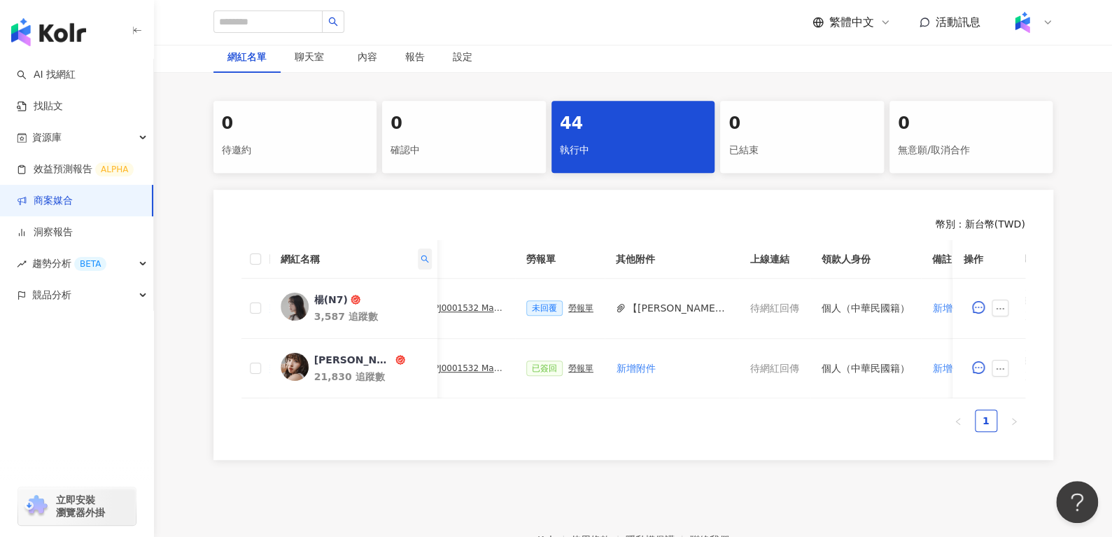
click at [425, 255] on icon "search" at bounding box center [424, 259] width 8 height 8
click at [405, 292] on input "*" at bounding box center [361, 288] width 132 height 22
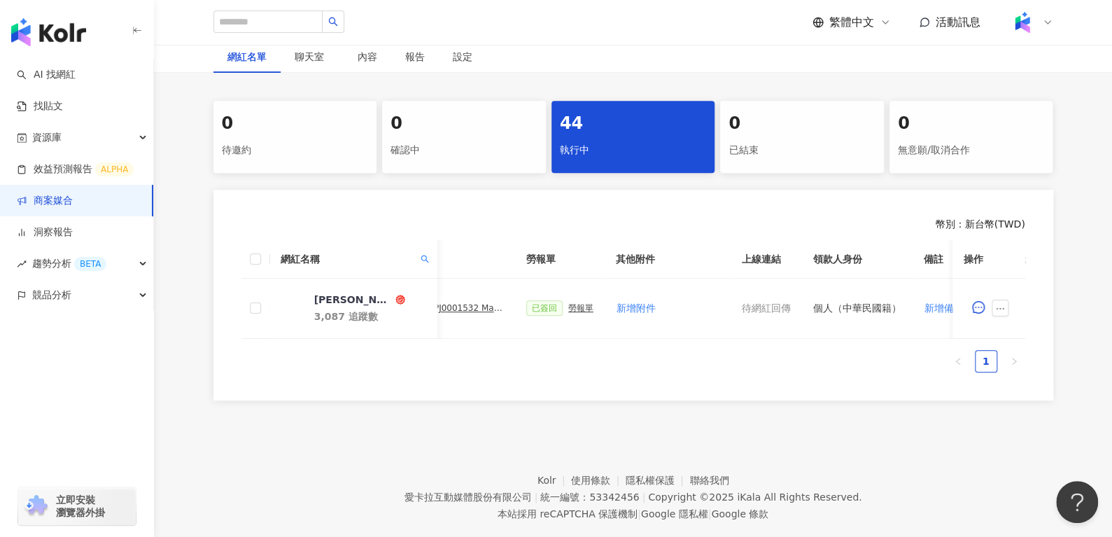
scroll to position [0, 605]
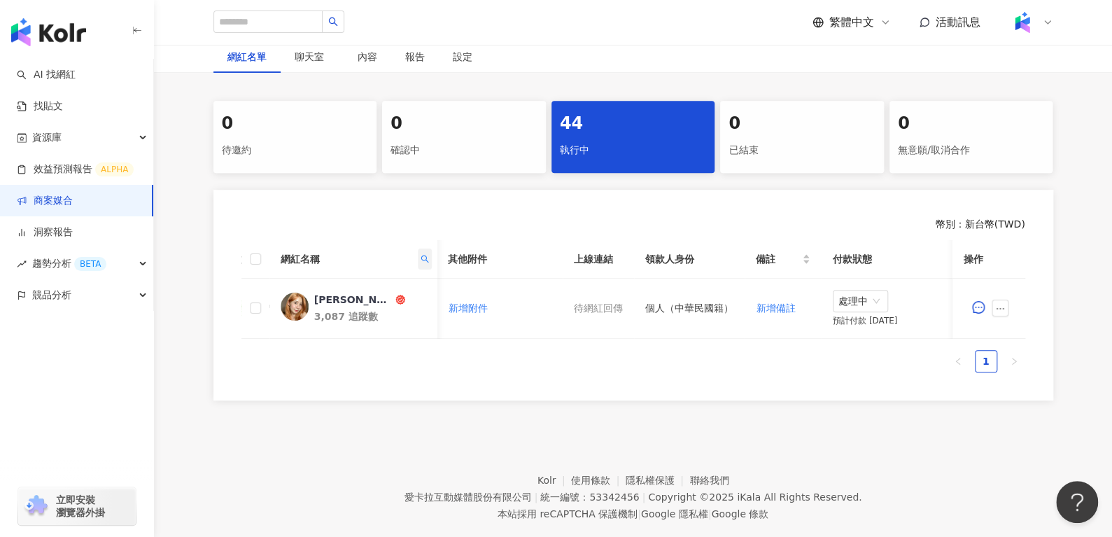
click at [418, 260] on span at bounding box center [424, 258] width 14 height 21
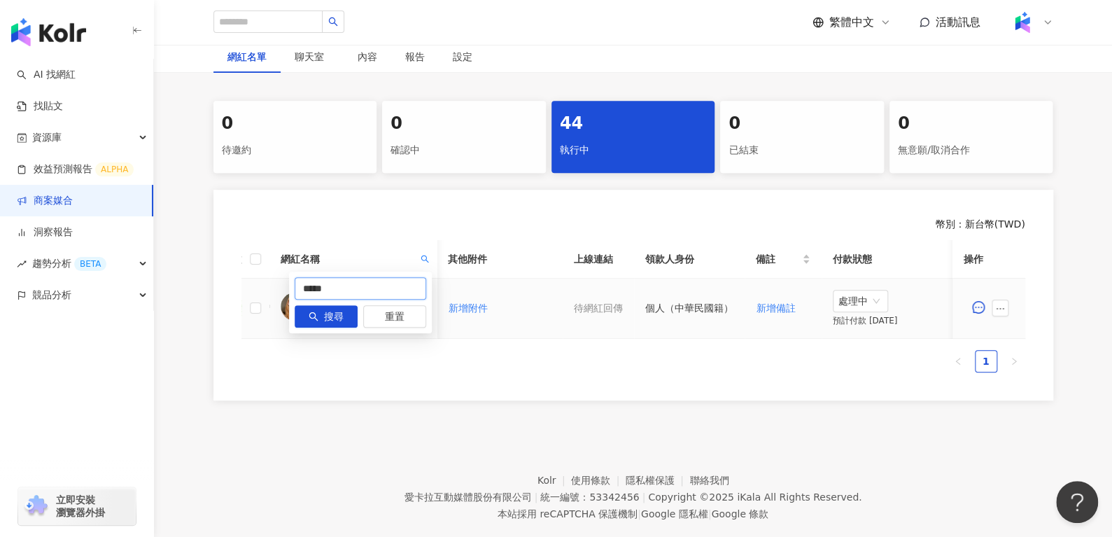
drag, startPoint x: 275, startPoint y: 299, endPoint x: 178, endPoint y: 288, distance: 97.9
click at [181, 289] on body "AI 找網紅 找貼文 資源庫 效益預測報告 ALPHA 商案媒合 洞察報告 趨勢分析 BETA 競品分析 立即安裝 瀏覽器外掛 繁體中文 活動訊息 活動列表 …" at bounding box center [556, 27] width 1112 height 537
paste input "*"
type input "******"
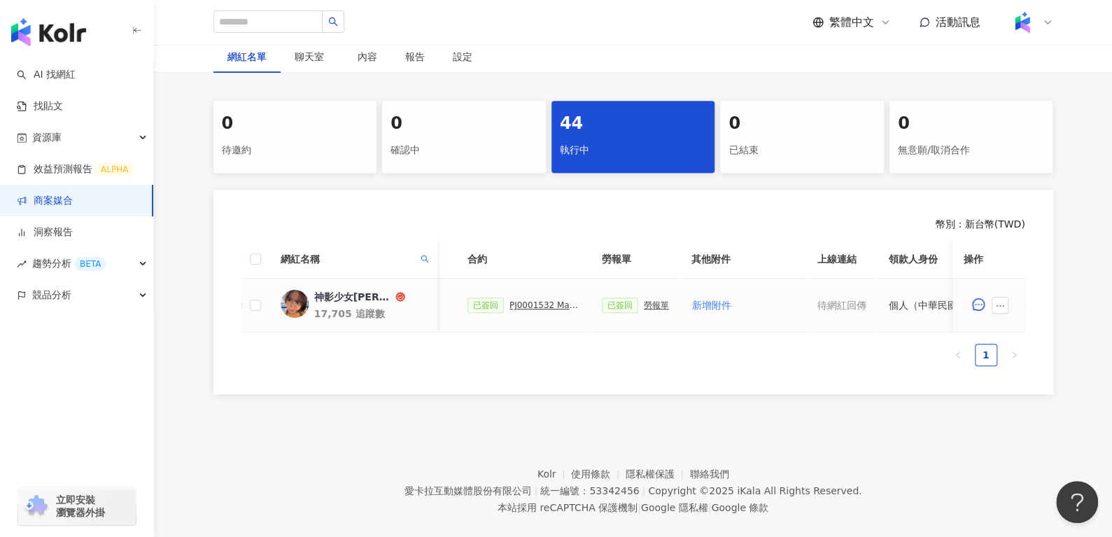
scroll to position [0, 309]
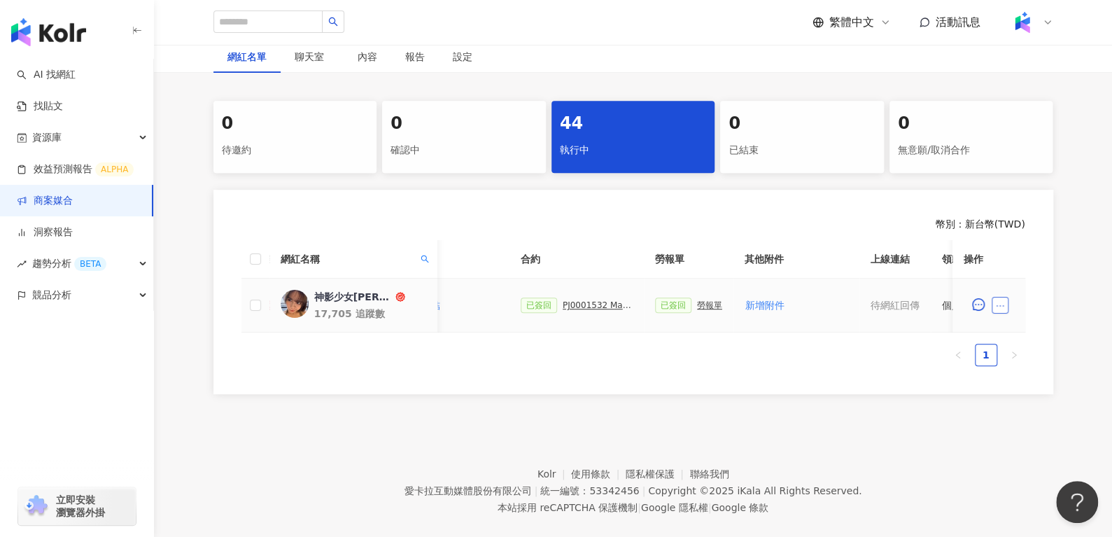
click at [997, 311] on button "button" at bounding box center [999, 305] width 17 height 17
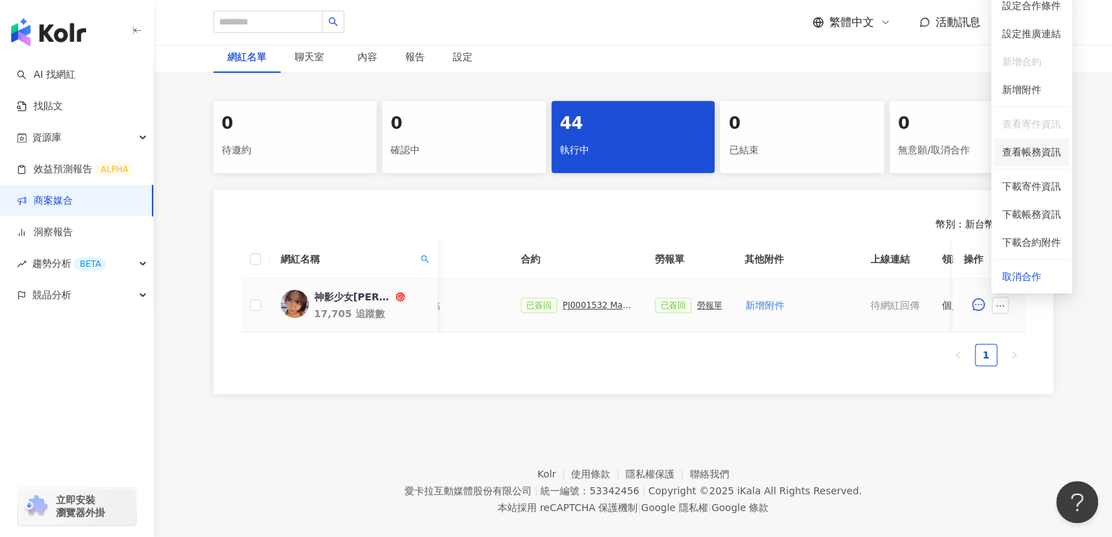
click at [1039, 148] on span "查看帳務資訊" at bounding box center [1031, 151] width 59 height 15
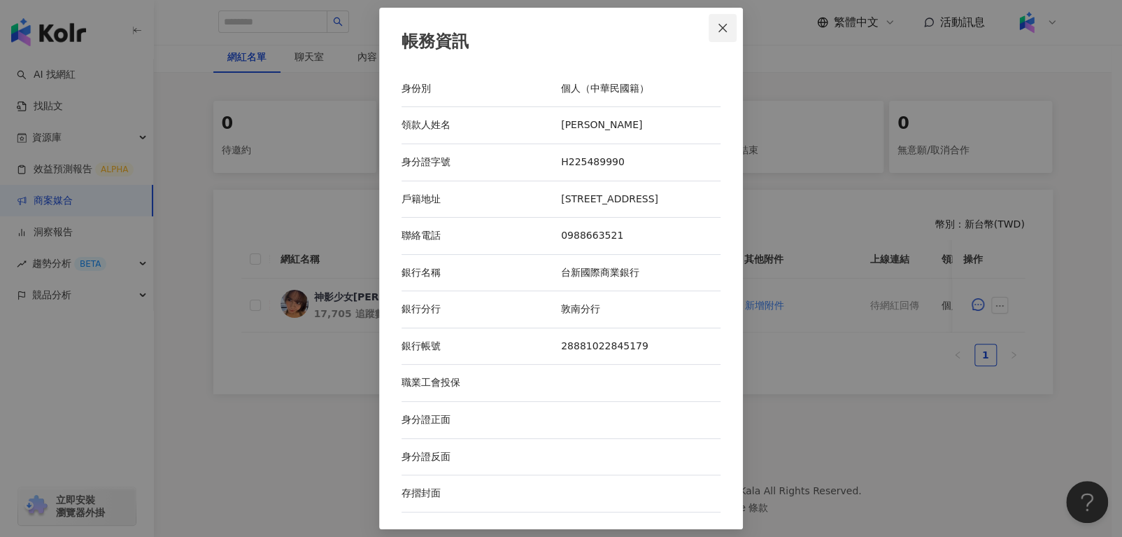
click at [724, 31] on icon "close" at bounding box center [722, 27] width 11 height 11
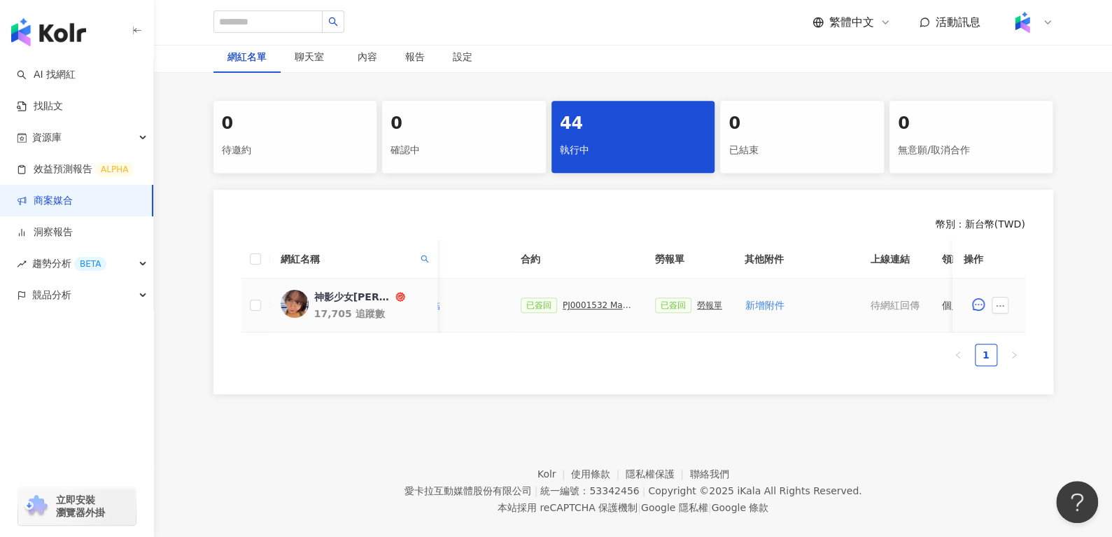
click at [703, 301] on div "勞報單" at bounding box center [709, 305] width 25 height 10
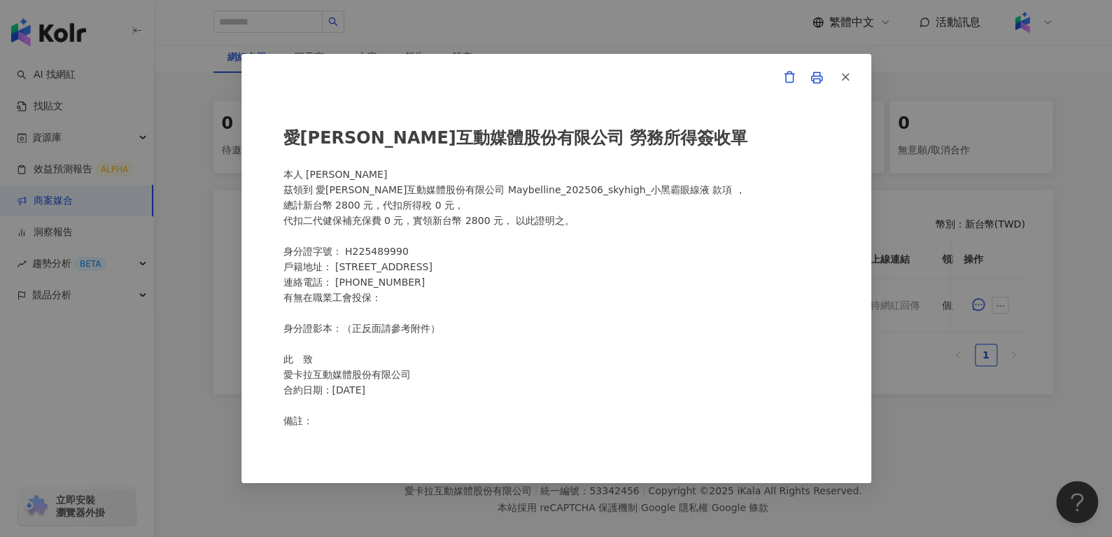
scroll to position [188, 0]
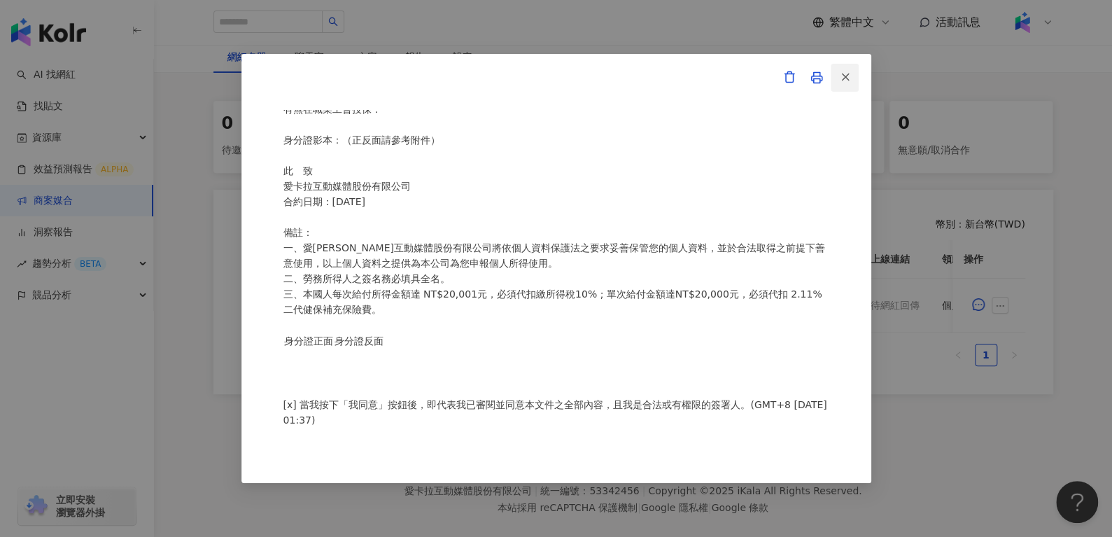
click at [849, 84] on span "button" at bounding box center [845, 76] width 13 height 15
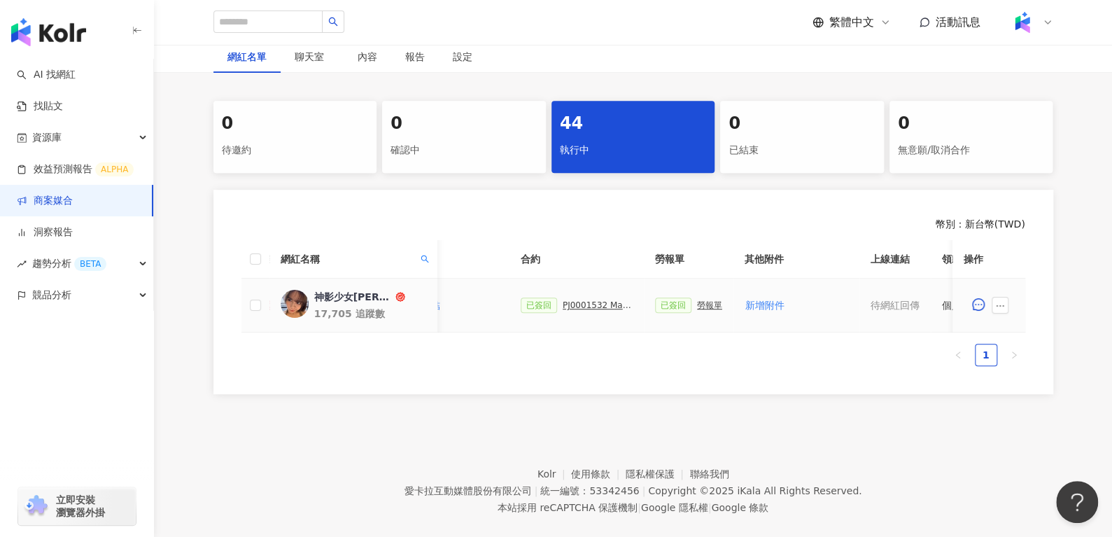
click at [576, 302] on div "PJ0001532 Maybelline_202506_skyhigh_小黑霸眼線液_萊雅合作備忘錄" at bounding box center [598, 305] width 70 height 10
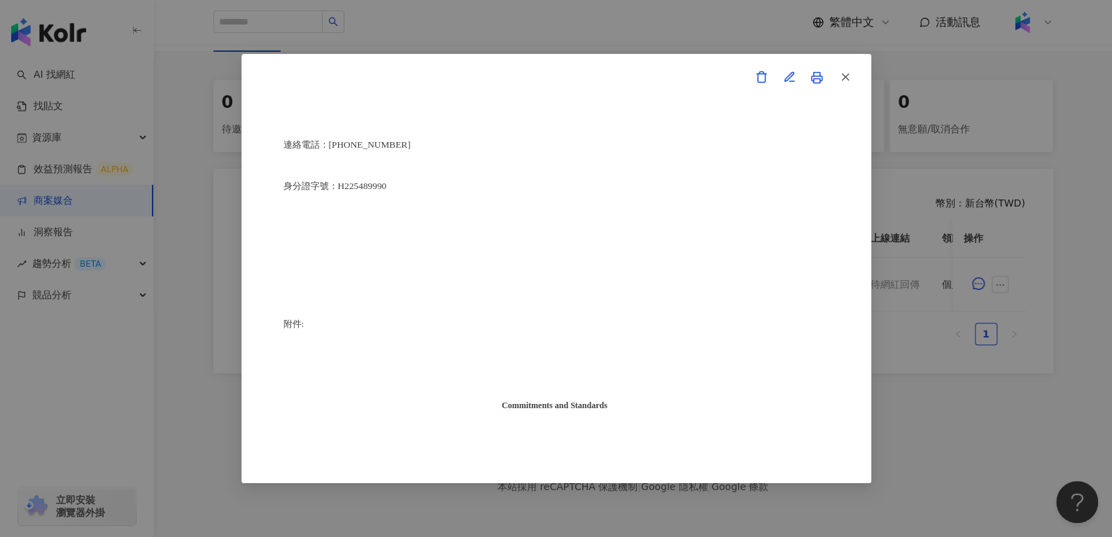
scroll to position [3535, 0]
click at [842, 81] on icon "button" at bounding box center [845, 77] width 13 height 13
